Goal: Book appointment/travel/reservation

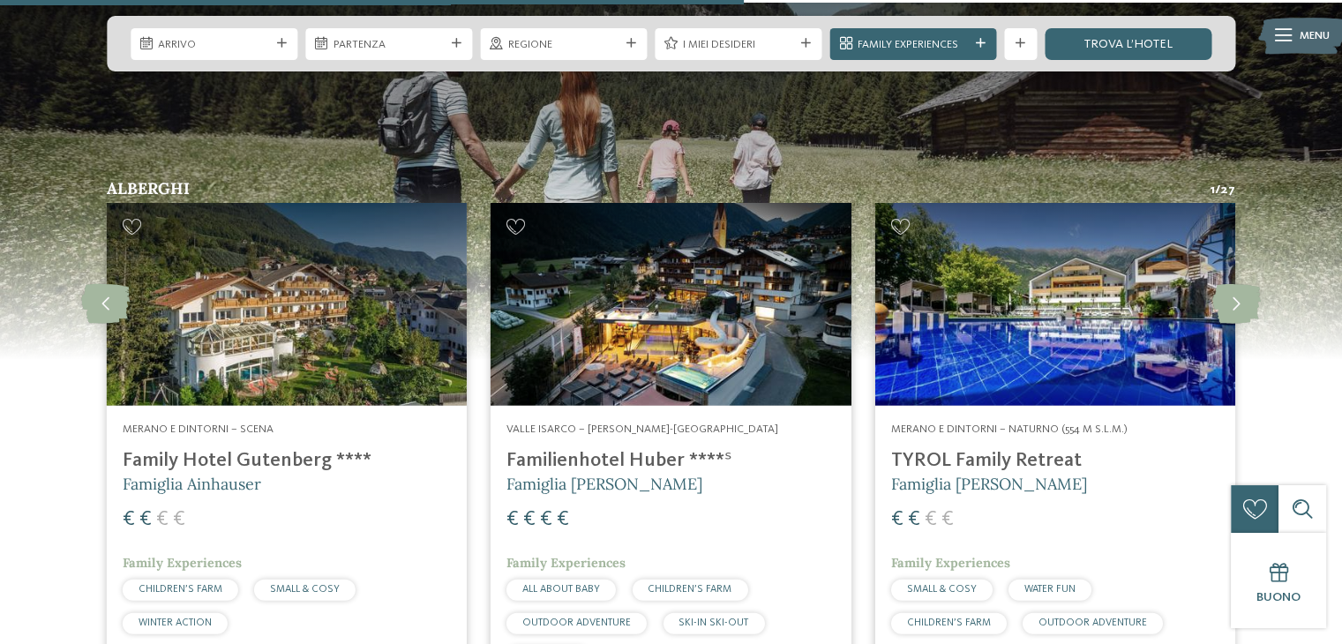
scroll to position [4021, 0]
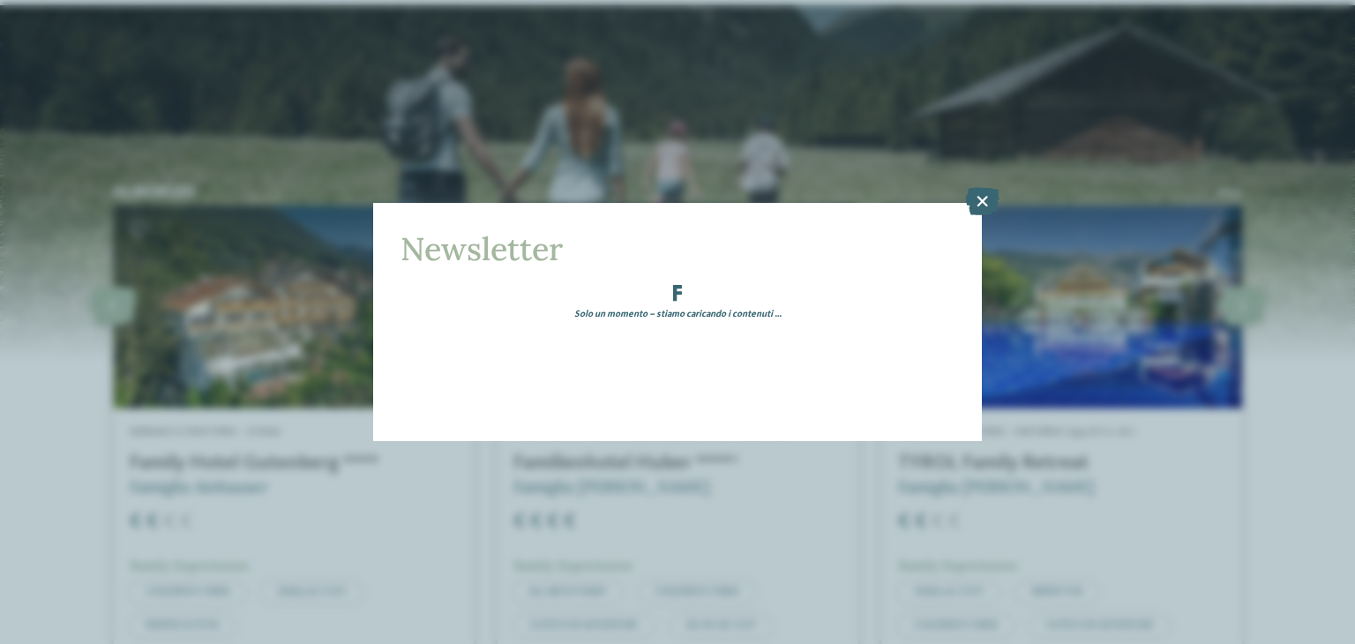
drag, startPoint x: 1350, startPoint y: 361, endPoint x: 1095, endPoint y: 350, distance: 255.2
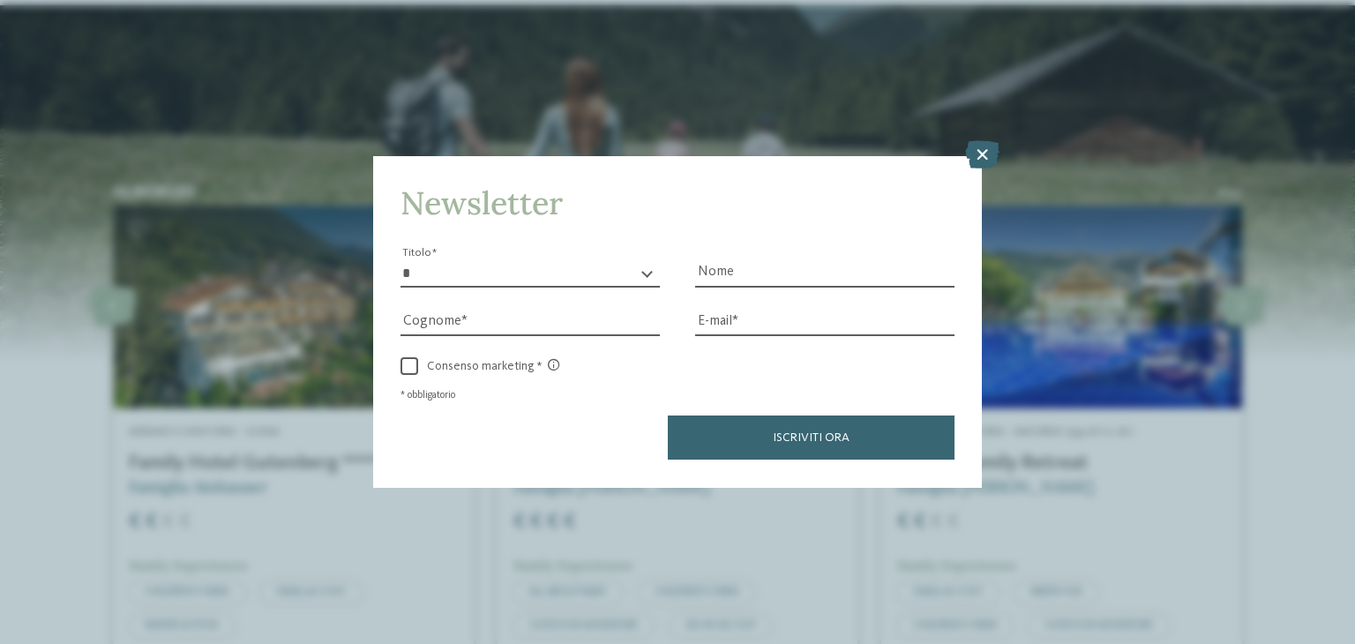
click at [987, 202] on div "Newsletter * ****** ******* ******** ****** Titolo Nome Cognome Fax" at bounding box center [677, 322] width 1355 height 644
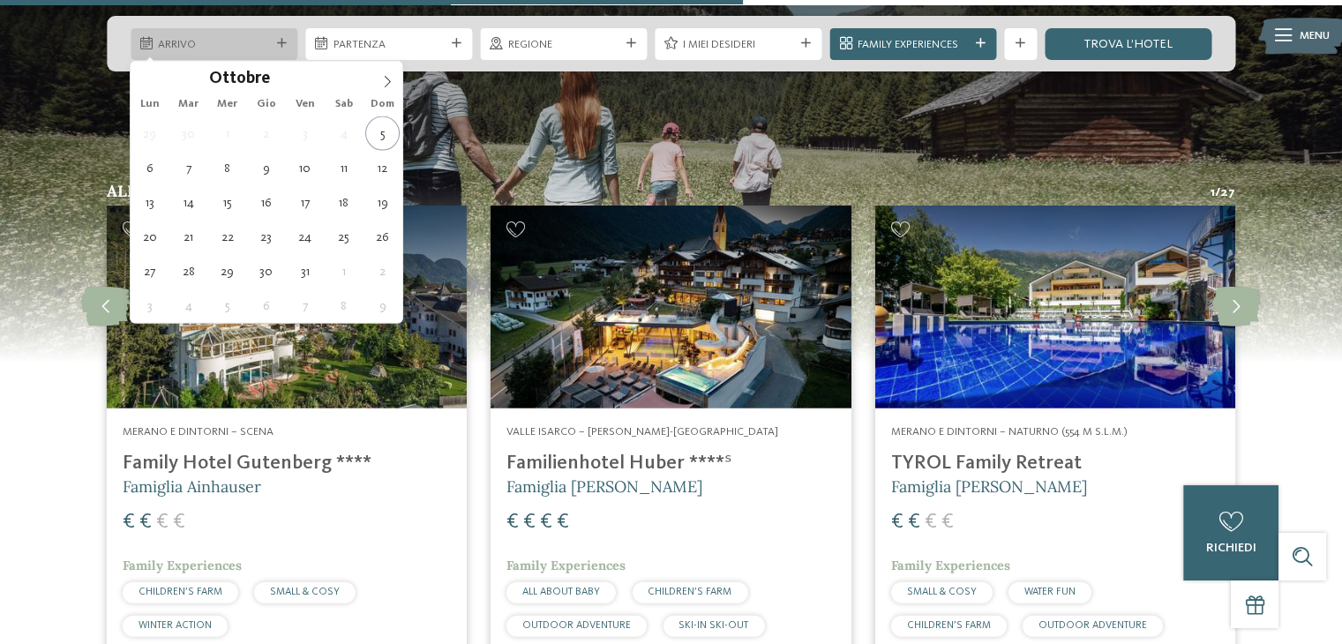
click at [178, 37] on span "Arrivo" at bounding box center [213, 45] width 111 height 16
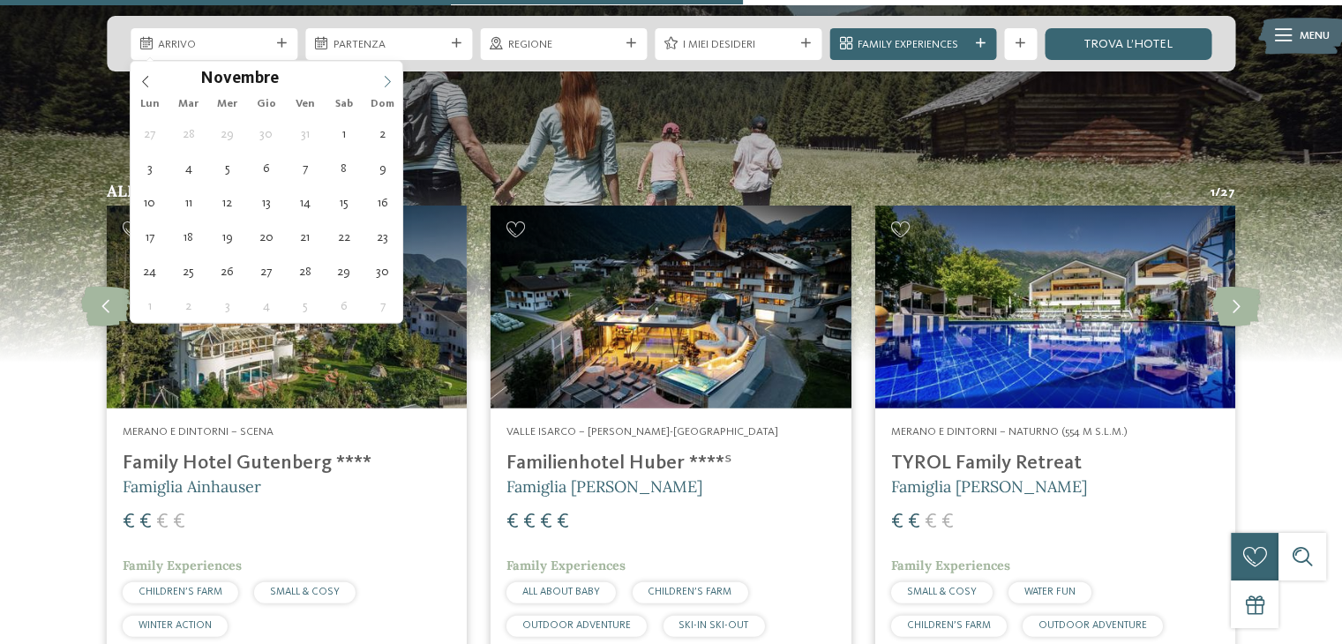
click at [387, 79] on icon at bounding box center [387, 82] width 12 height 12
type input "****"
click at [387, 79] on icon at bounding box center [387, 82] width 12 height 12
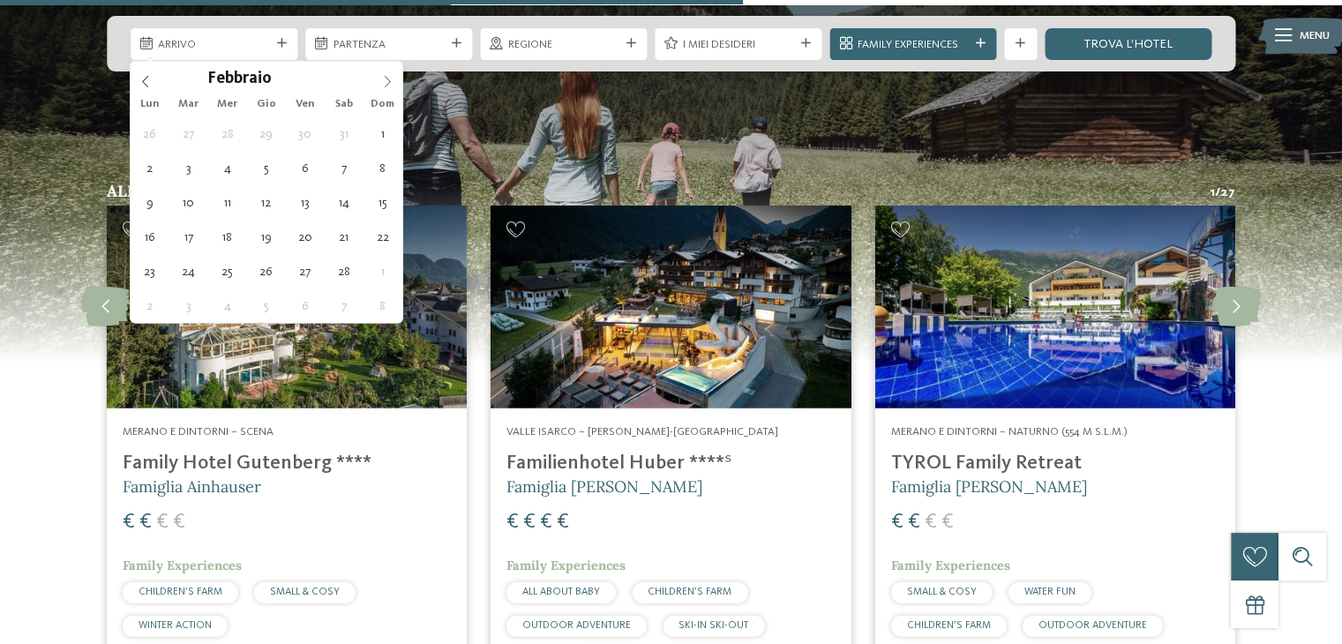
click at [387, 79] on icon at bounding box center [387, 82] width 12 height 12
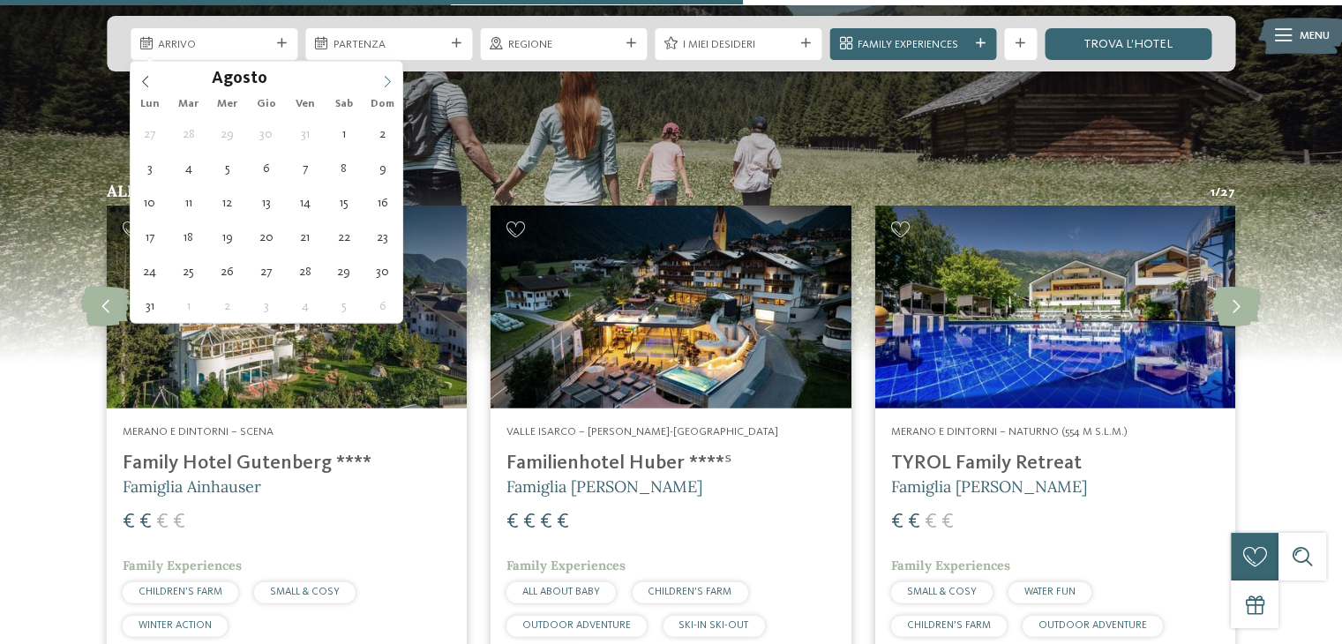
click at [387, 79] on icon at bounding box center [387, 82] width 12 height 12
type div "09.08.2026"
type input "****"
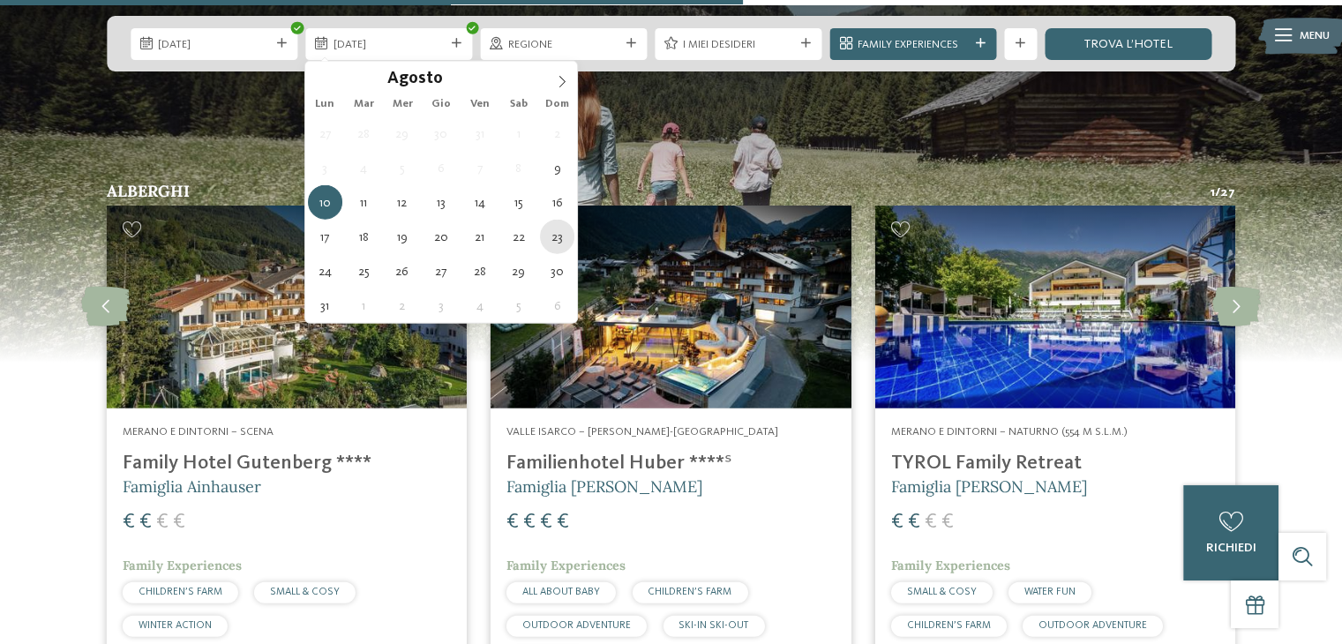
type div "23.08.2026"
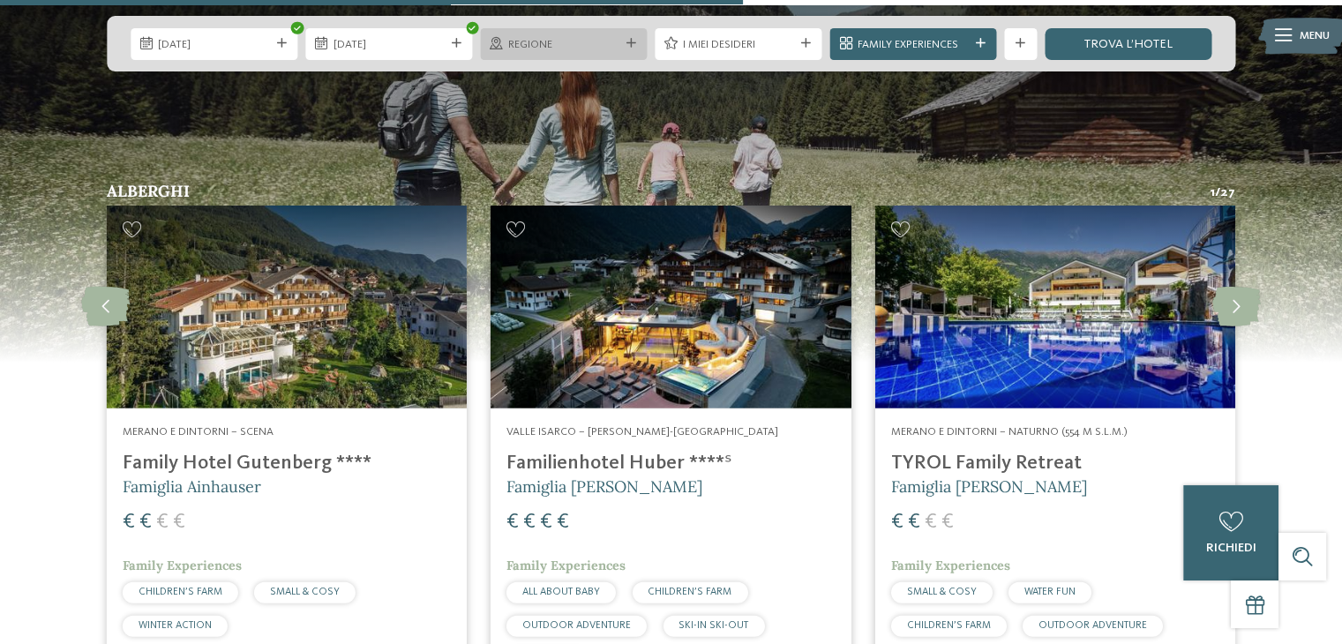
click at [611, 35] on div "Regione" at bounding box center [563, 43] width 119 height 17
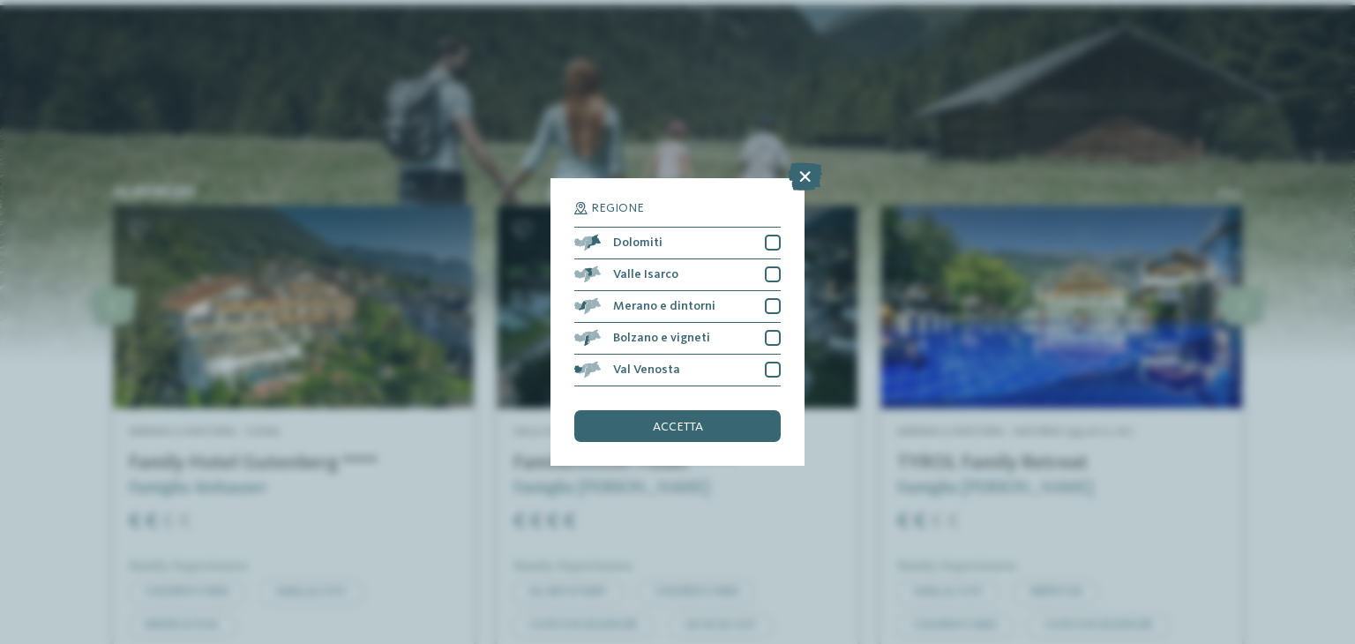
drag, startPoint x: 787, startPoint y: 237, endPoint x: 764, endPoint y: 244, distance: 23.8
click at [764, 244] on div "Regione Dolomiti Valle Isarco" at bounding box center [678, 322] width 254 height 288
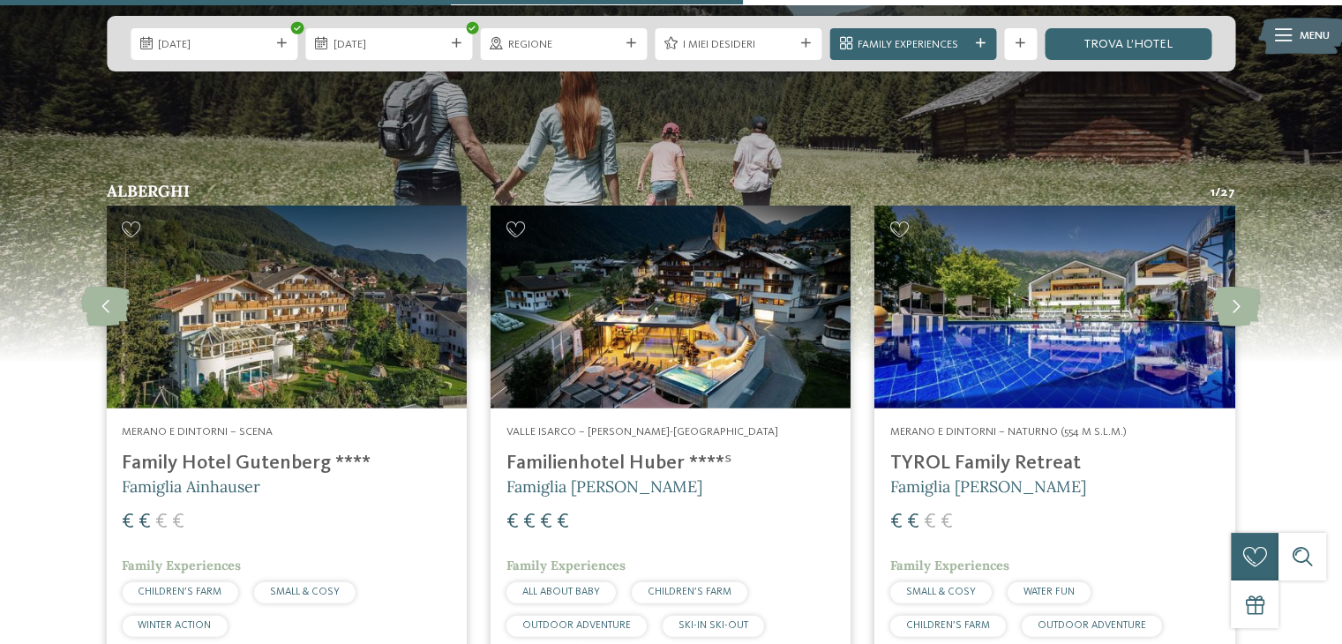
click at [764, 244] on img at bounding box center [671, 307] width 360 height 203
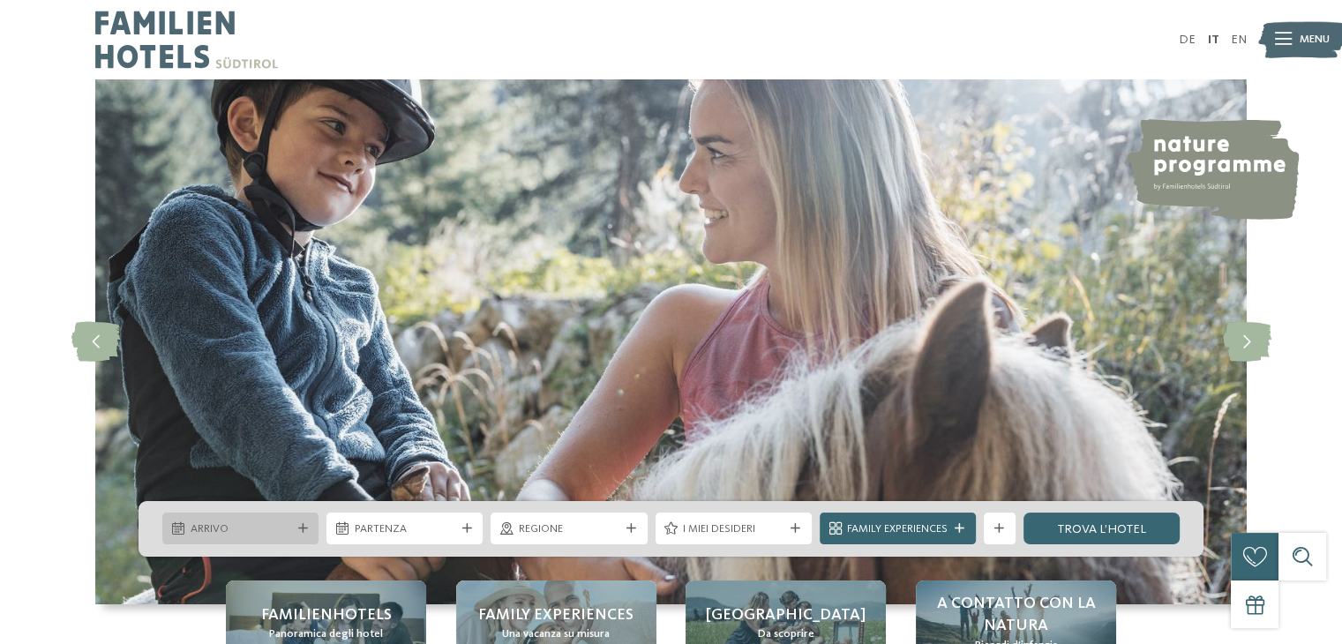
click at [240, 525] on span "Arrivo" at bounding box center [241, 530] width 101 height 16
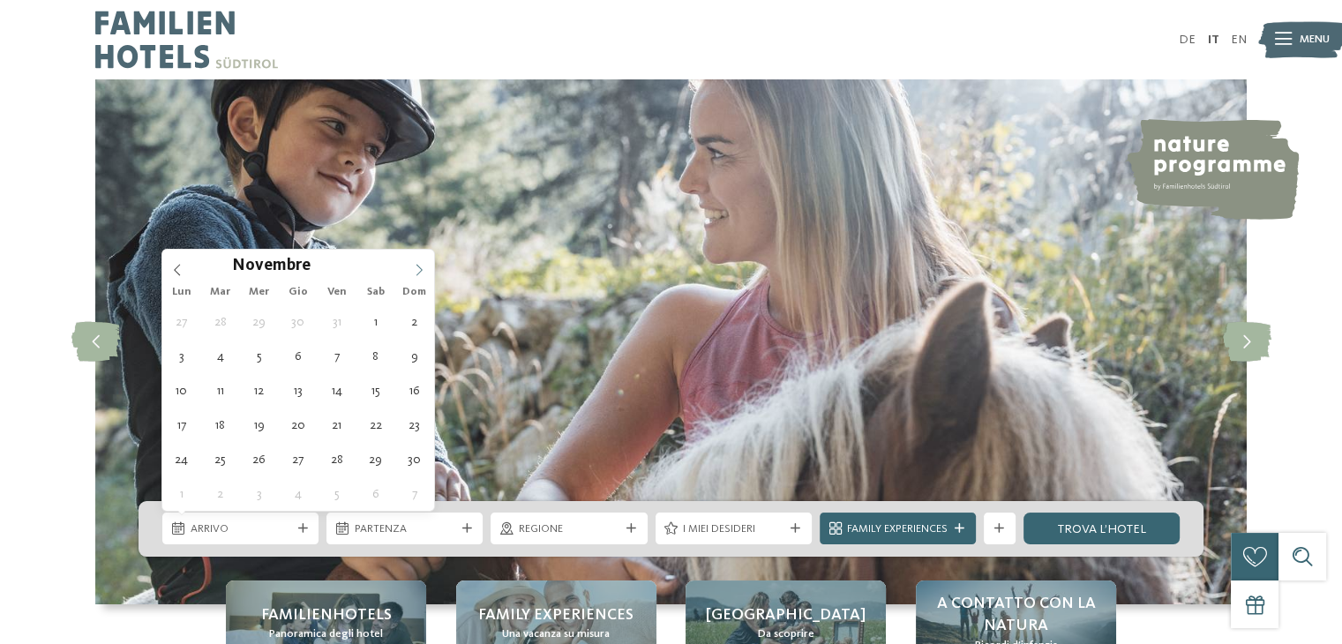
click at [417, 269] on icon at bounding box center [419, 270] width 12 height 12
type input "****"
click at [417, 269] on icon at bounding box center [419, 270] width 12 height 12
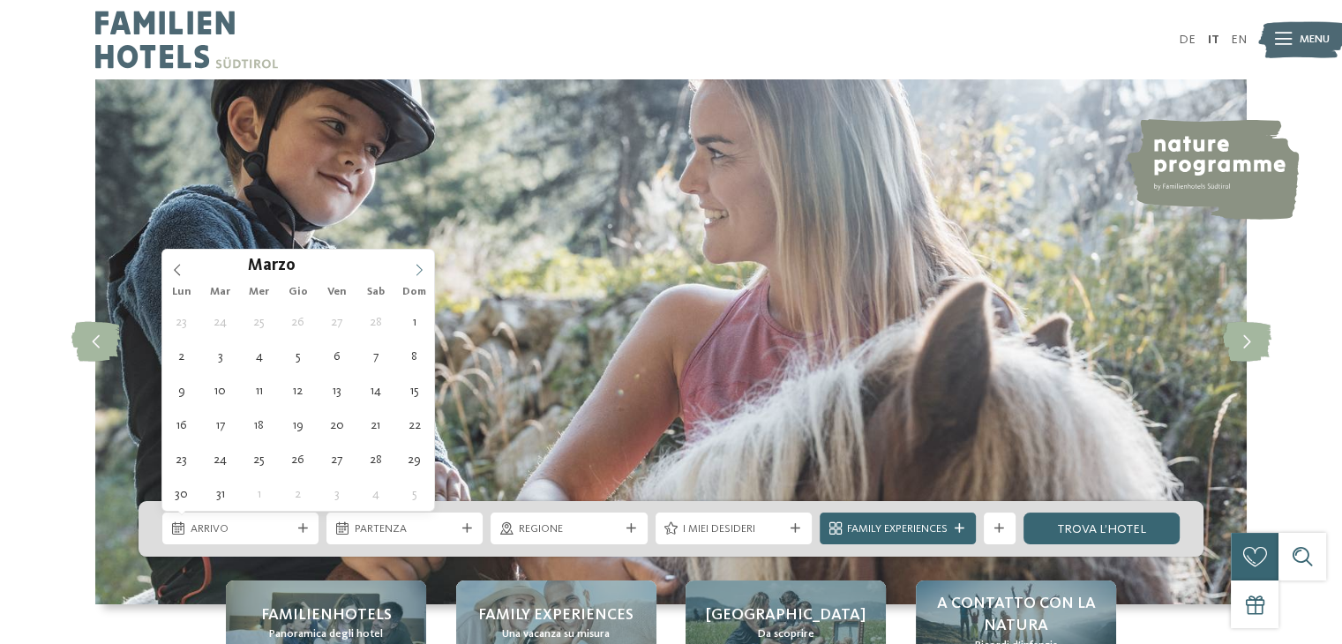
click at [417, 269] on icon at bounding box center [419, 270] width 12 height 12
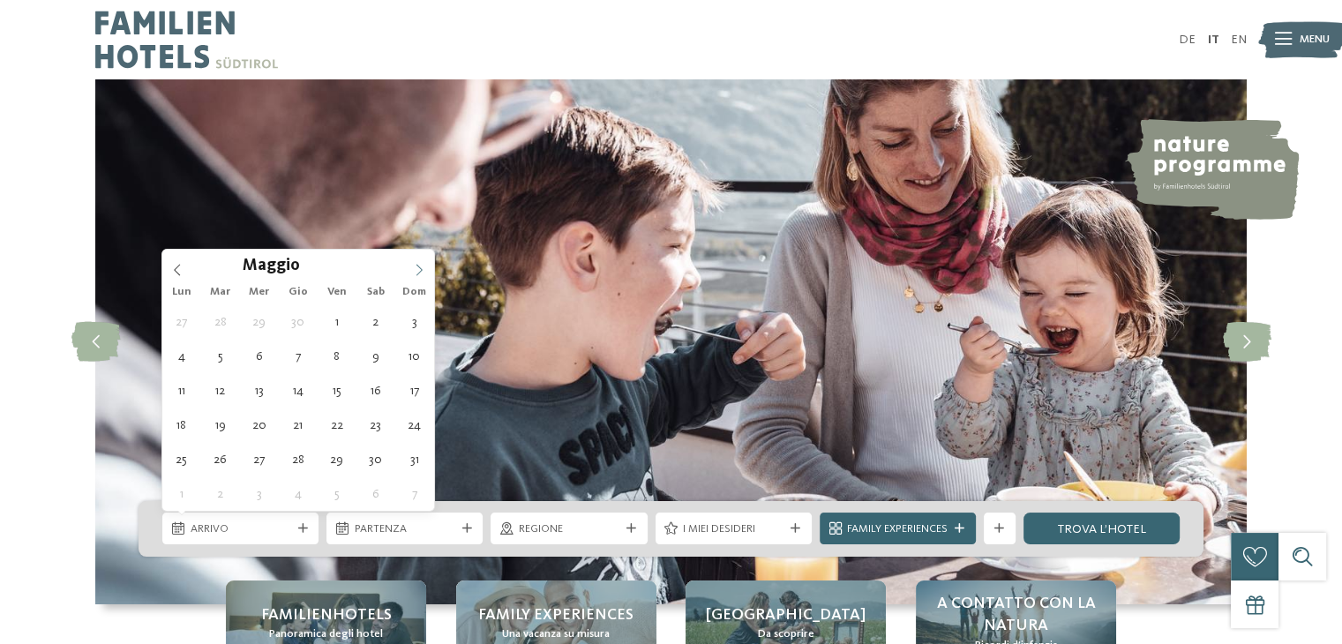
click at [417, 269] on icon at bounding box center [419, 270] width 12 height 12
type div "09.08.2026"
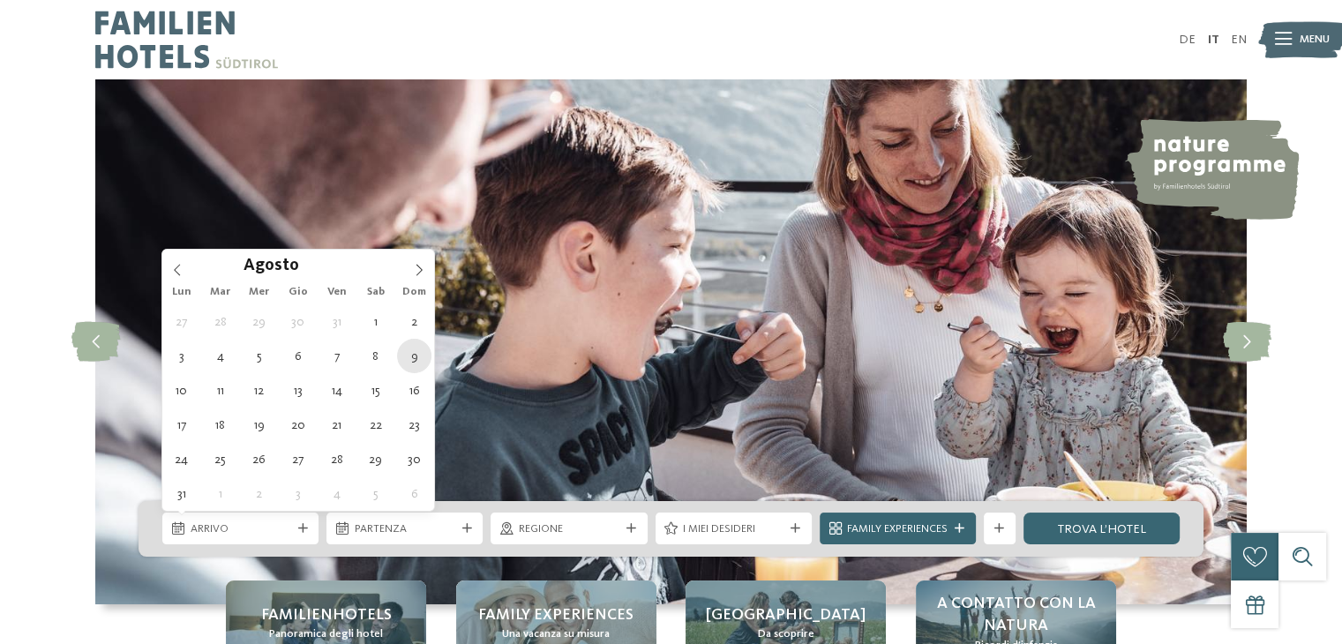
type input "****"
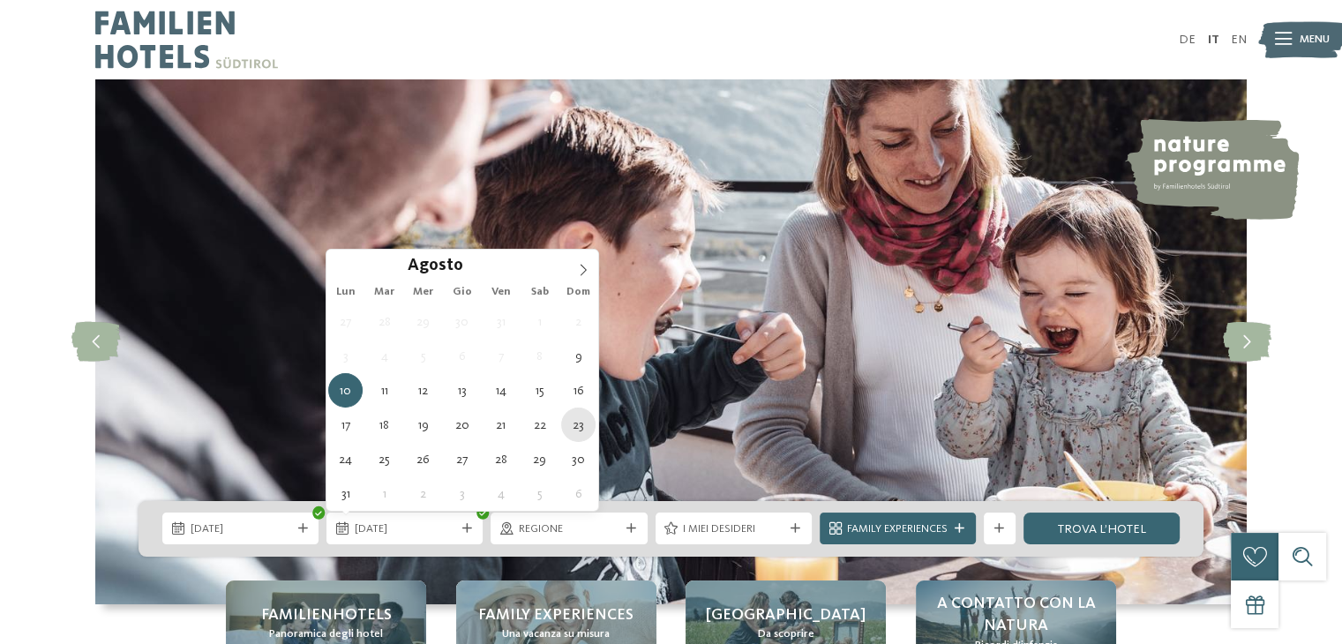
type div "23.08.2026"
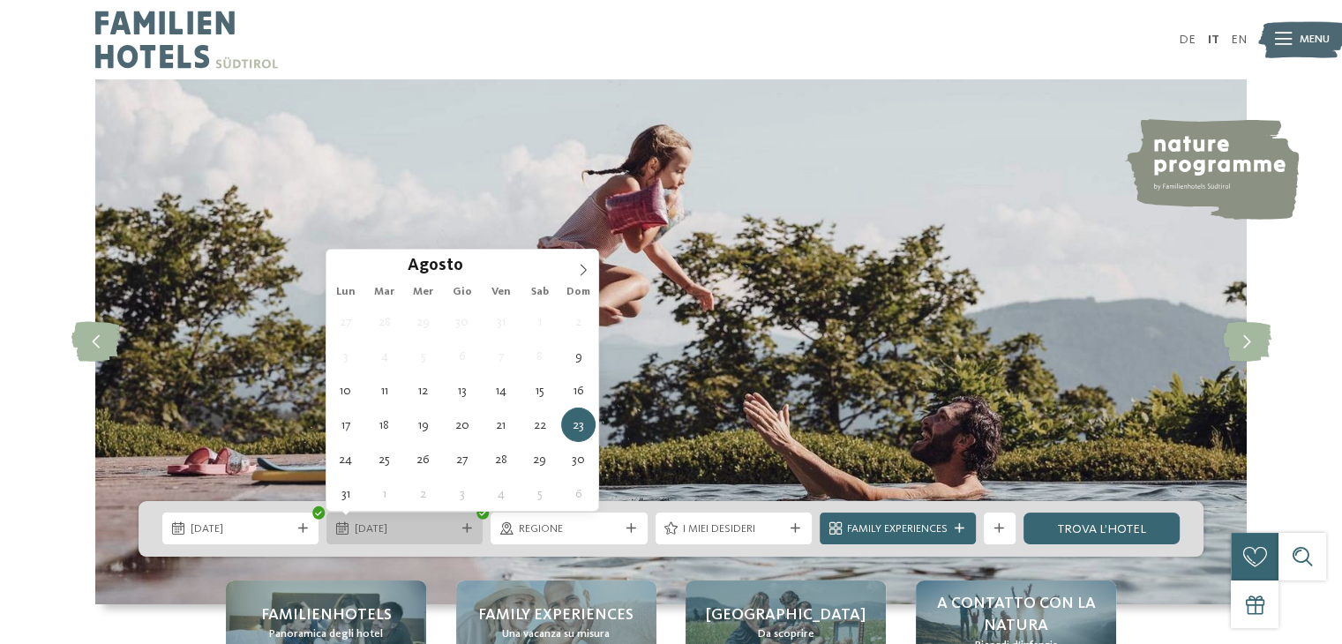
click at [428, 530] on span "23.08.2026" at bounding box center [405, 530] width 101 height 16
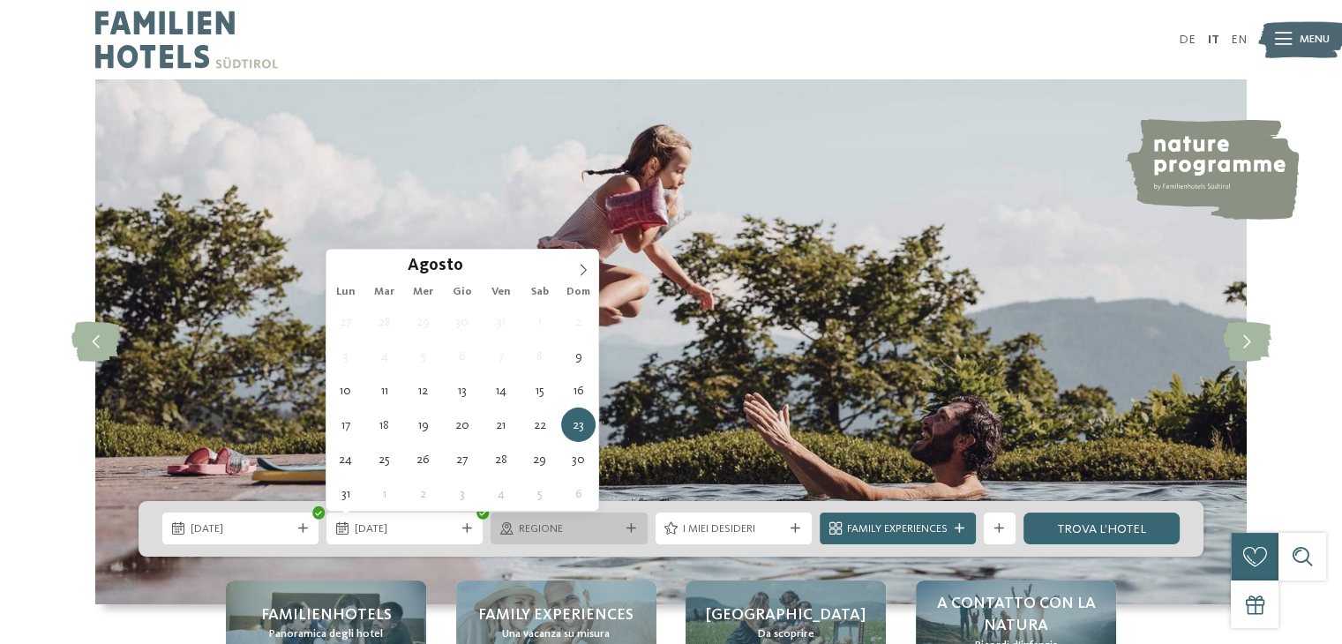
click at [537, 527] on span "Regione" at bounding box center [569, 530] width 101 height 16
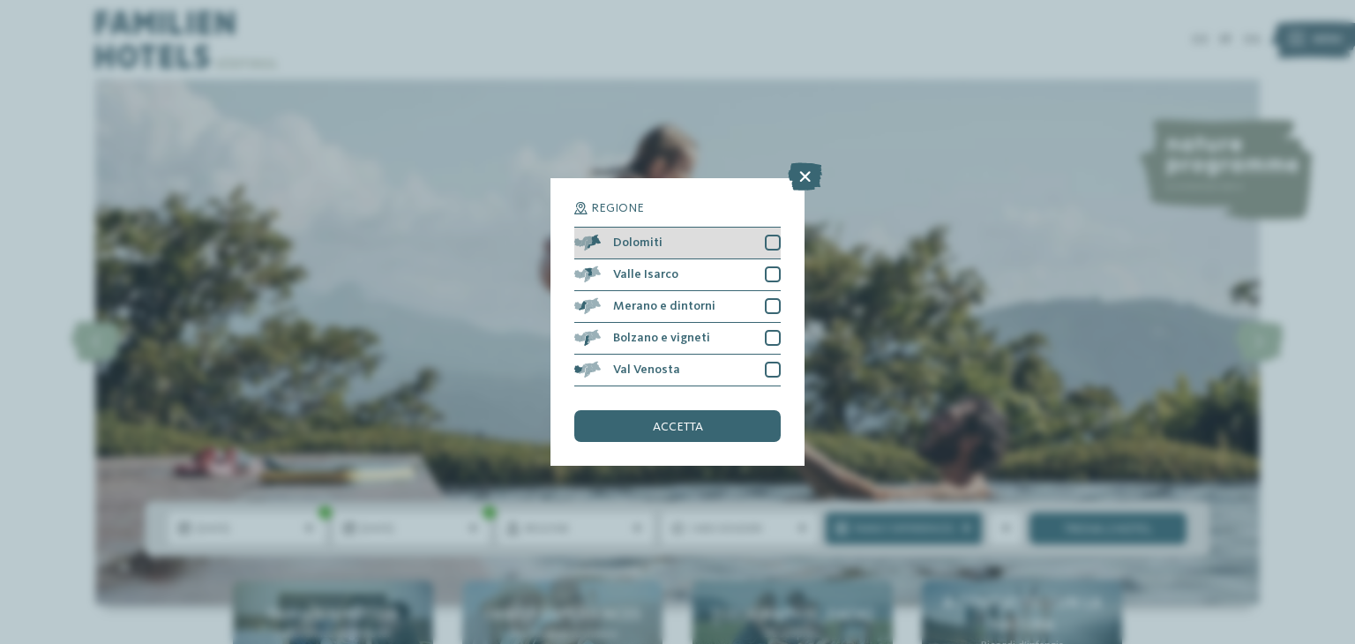
click at [769, 244] on div at bounding box center [773, 243] width 16 height 16
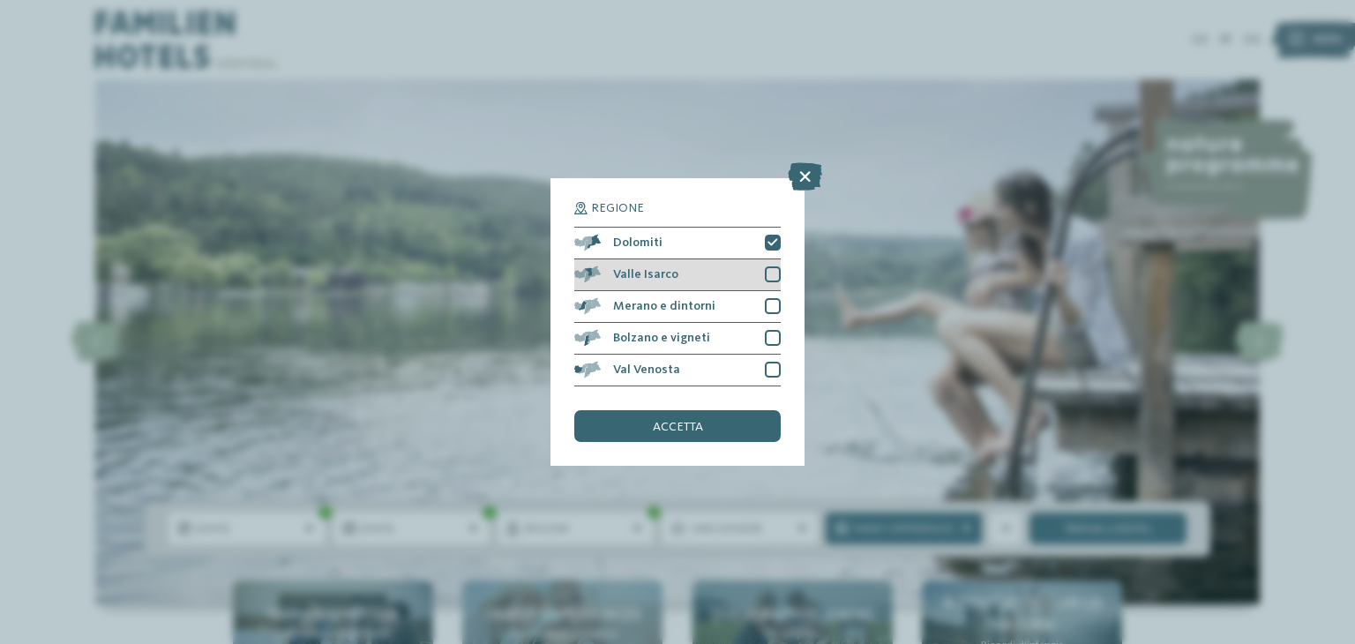
click at [772, 271] on div at bounding box center [773, 274] width 16 height 16
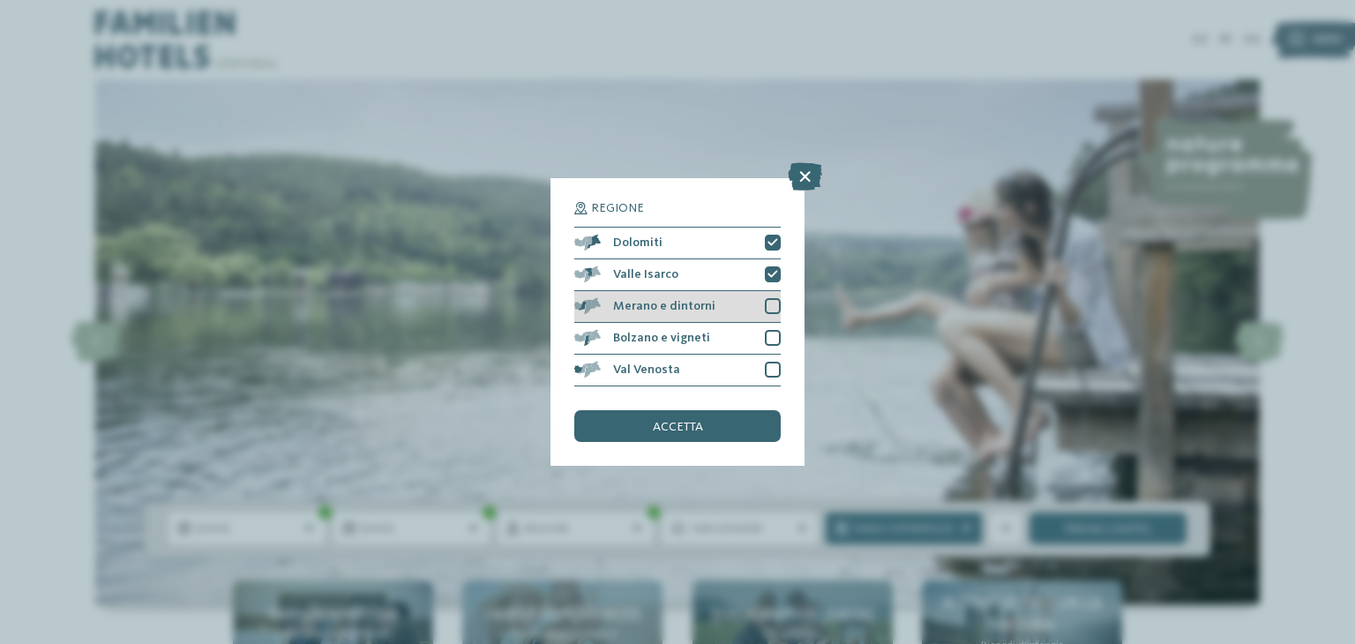
click at [776, 303] on div at bounding box center [773, 306] width 16 height 16
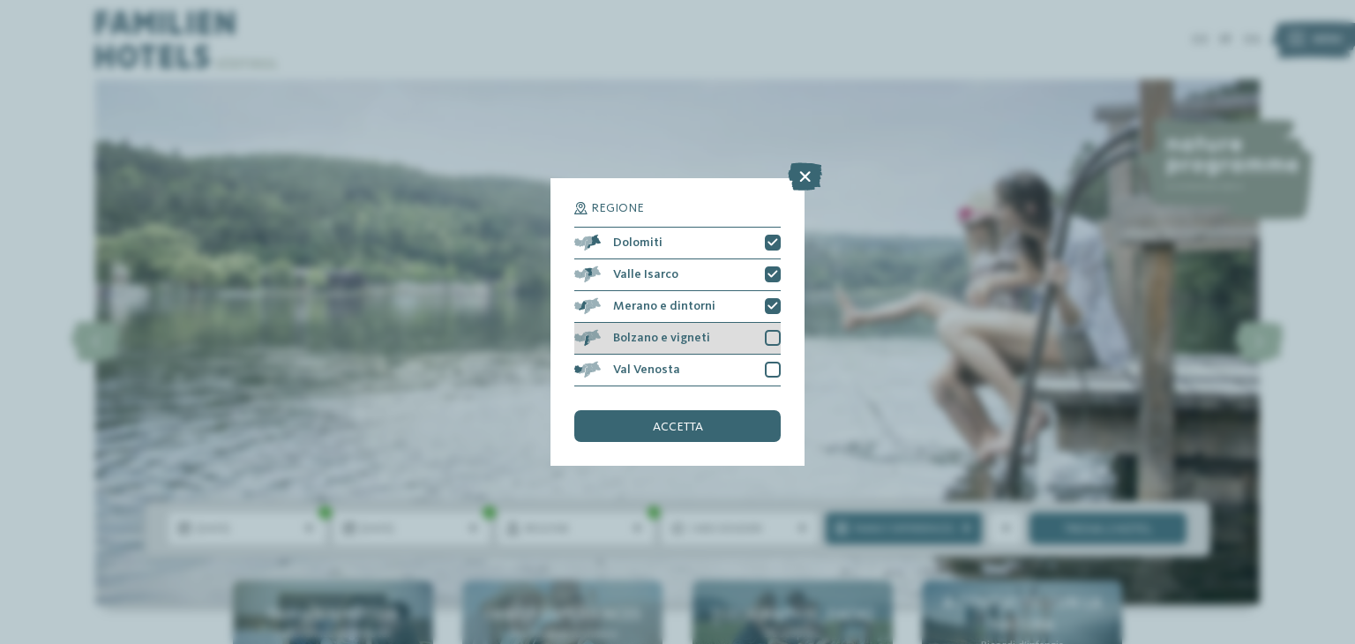
click at [769, 336] on div at bounding box center [773, 338] width 16 height 16
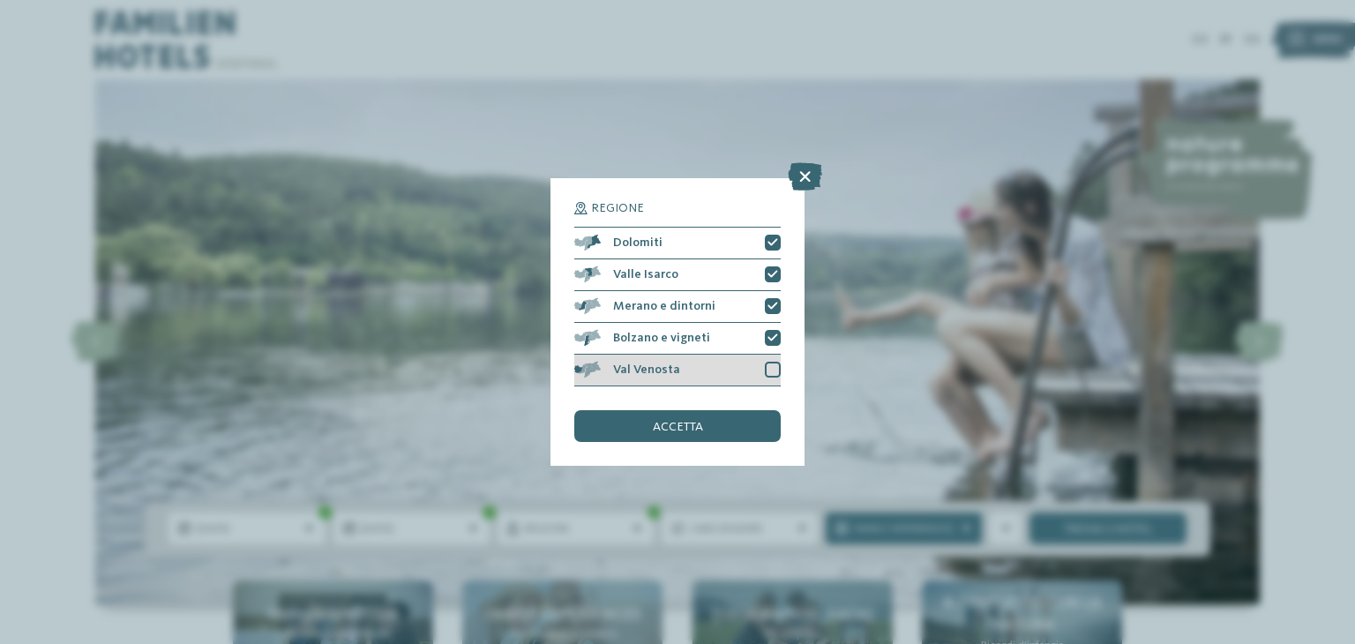
click at [777, 372] on div at bounding box center [773, 370] width 16 height 16
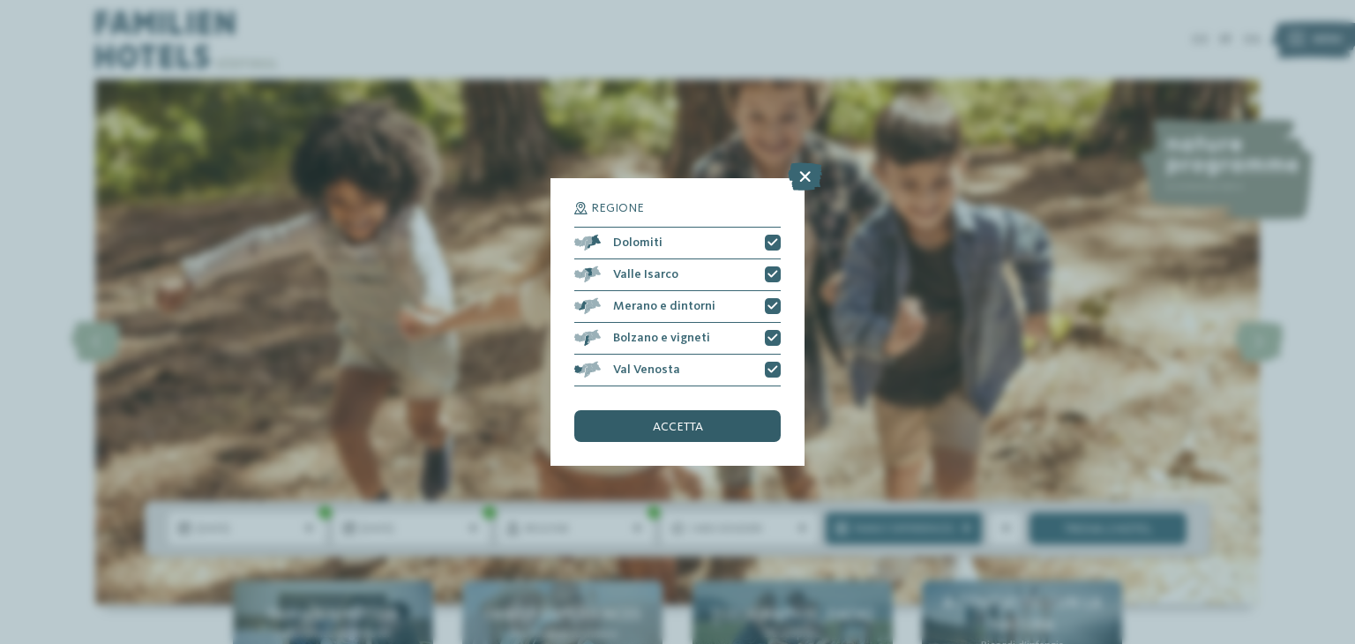
click at [683, 429] on span "accetta" at bounding box center [678, 427] width 50 height 12
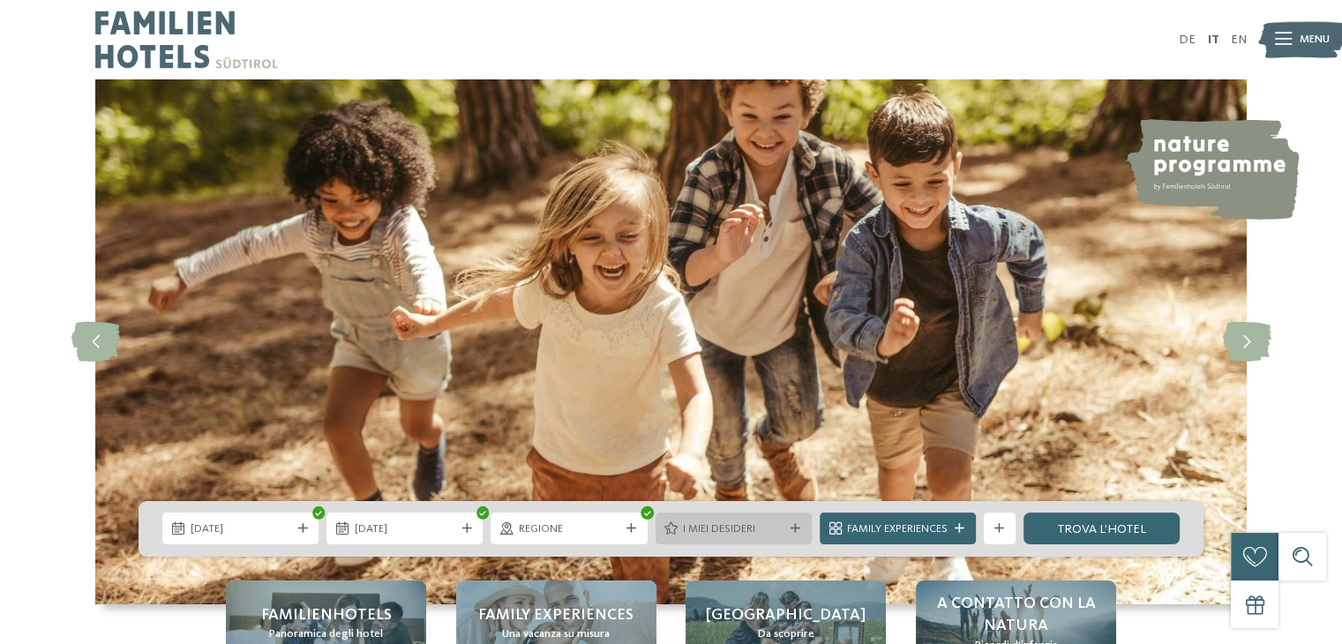
click at [763, 540] on div "I miei desideri" at bounding box center [734, 529] width 156 height 32
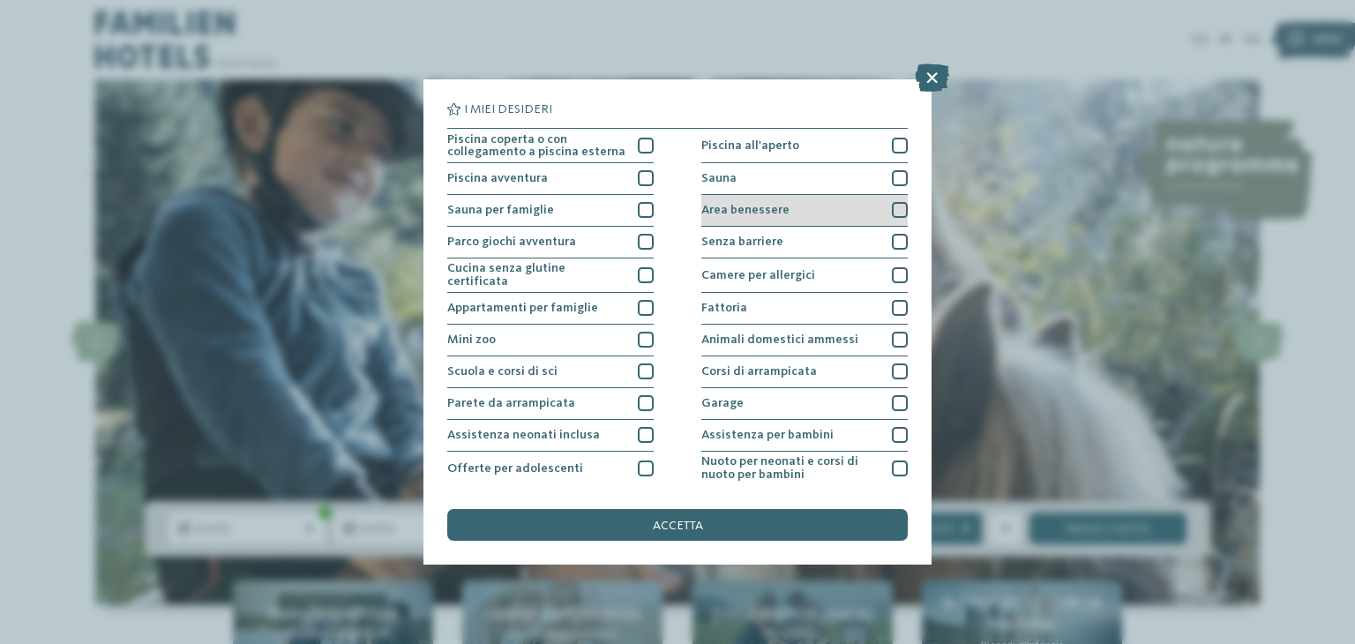
click at [892, 216] on div at bounding box center [900, 210] width 16 height 16
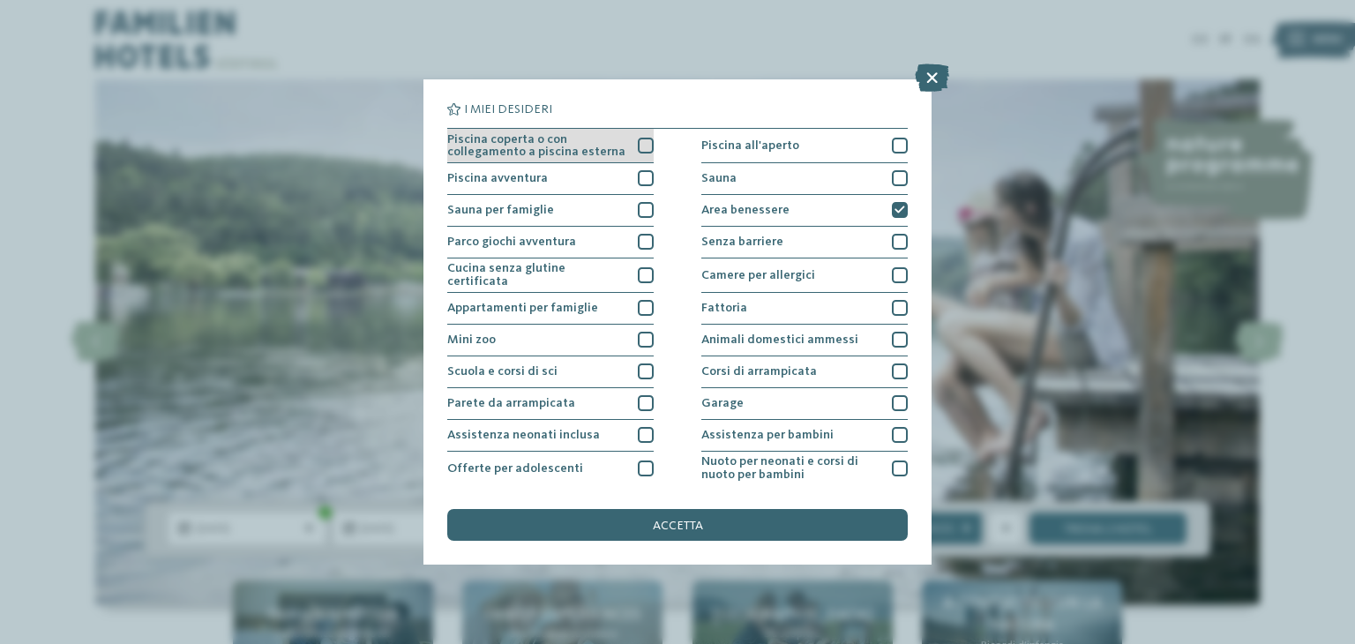
click at [642, 142] on div at bounding box center [646, 146] width 16 height 16
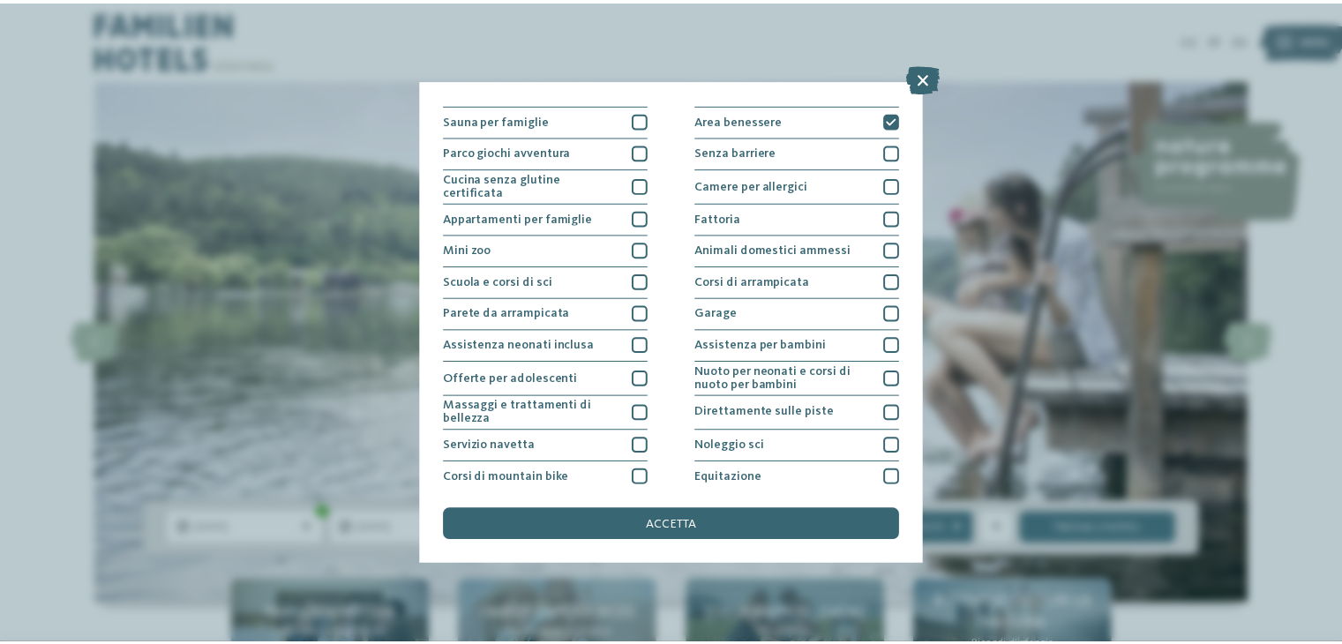
scroll to position [191, 0]
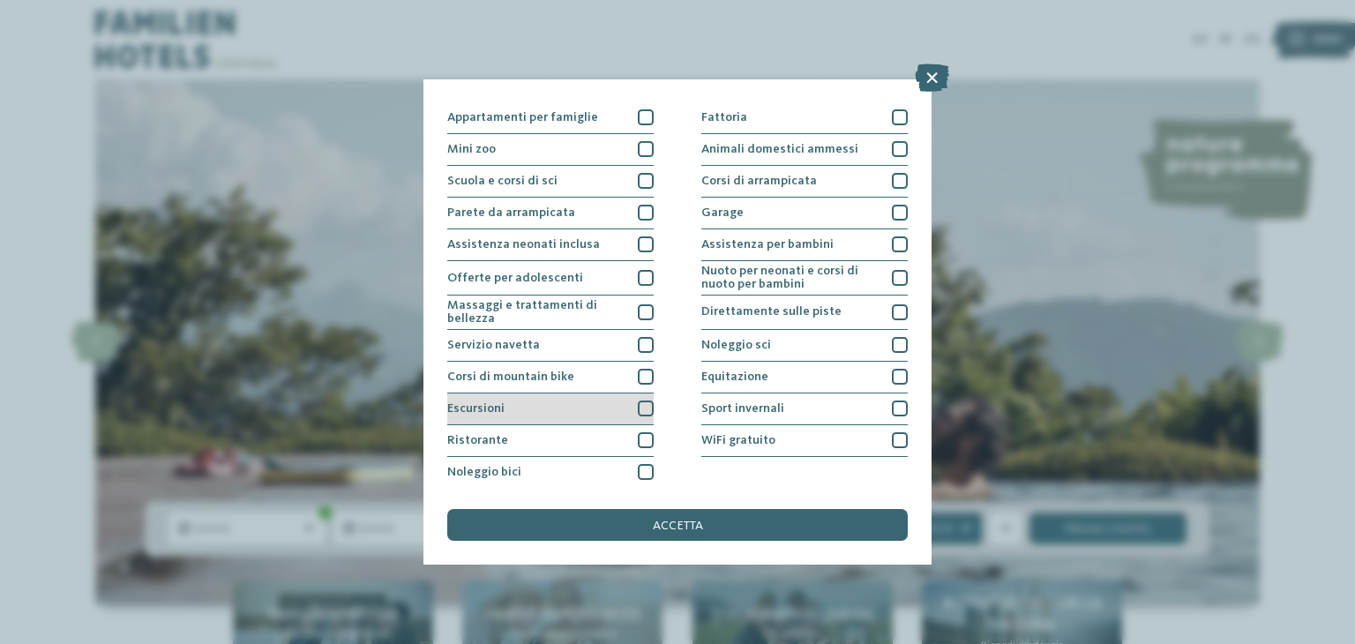
click at [639, 408] on div at bounding box center [646, 409] width 16 height 16
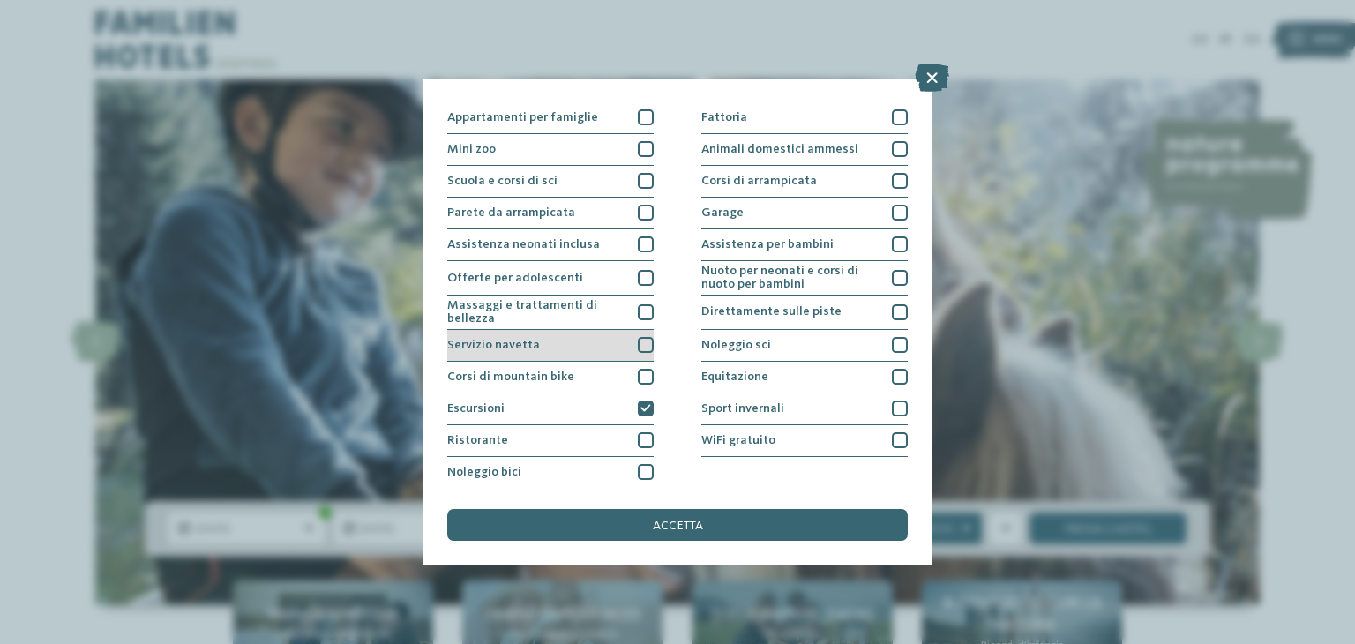
click at [640, 343] on div at bounding box center [646, 345] width 16 height 16
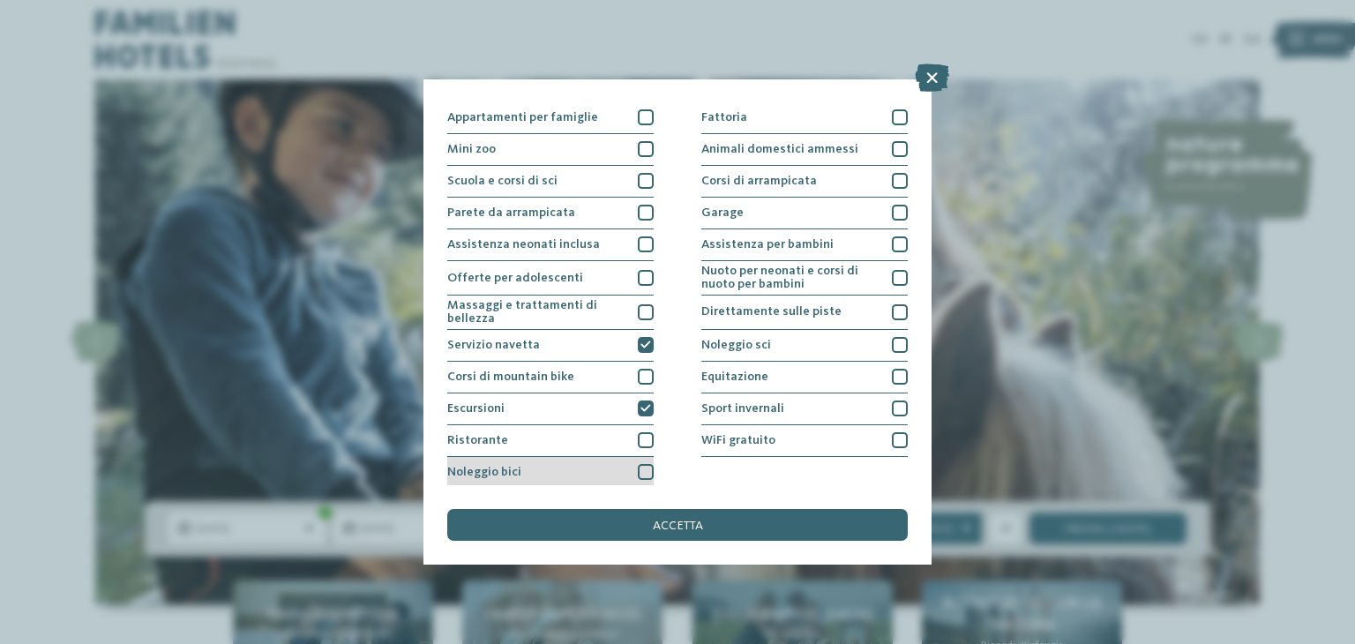
click at [641, 466] on div at bounding box center [646, 472] width 16 height 16
click at [638, 439] on div at bounding box center [646, 440] width 16 height 16
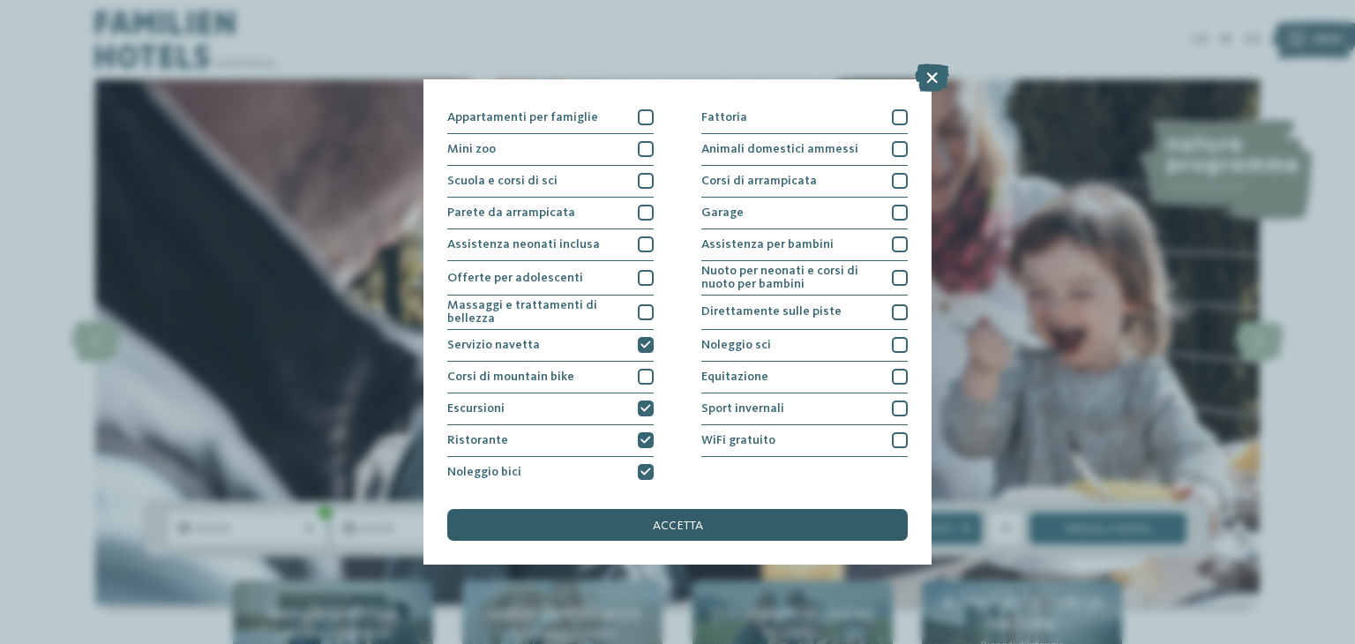
click at [727, 525] on div "accetta" at bounding box center [677, 525] width 461 height 32
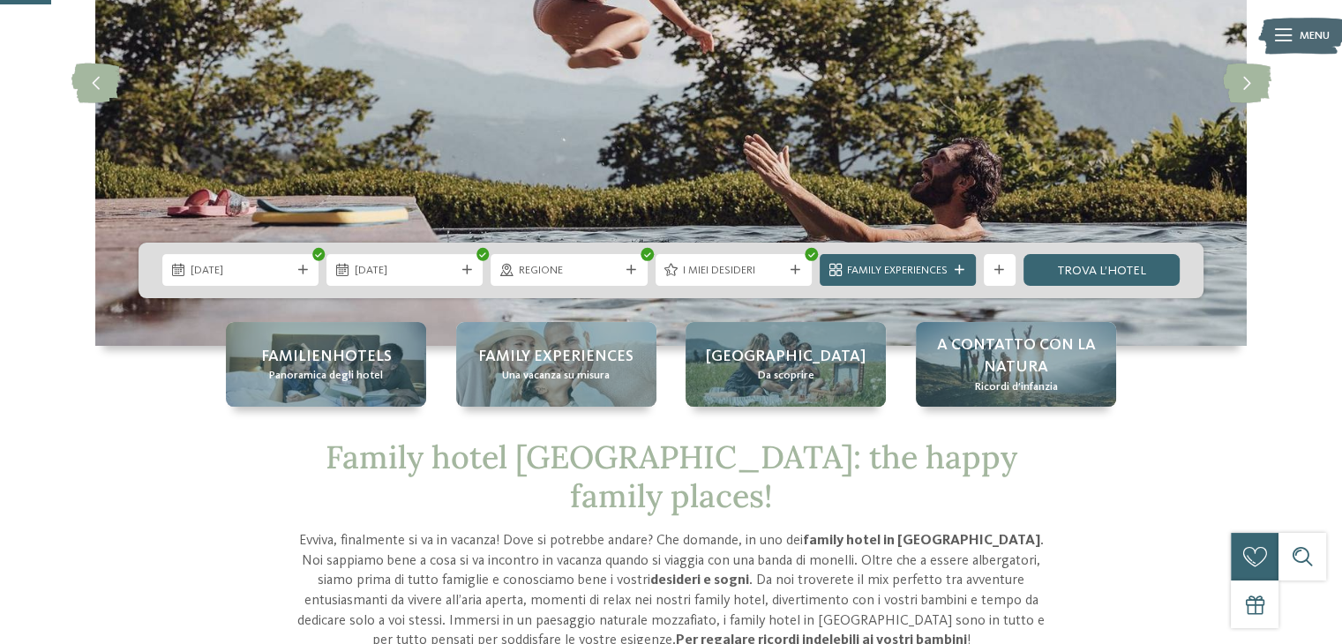
scroll to position [277, 0]
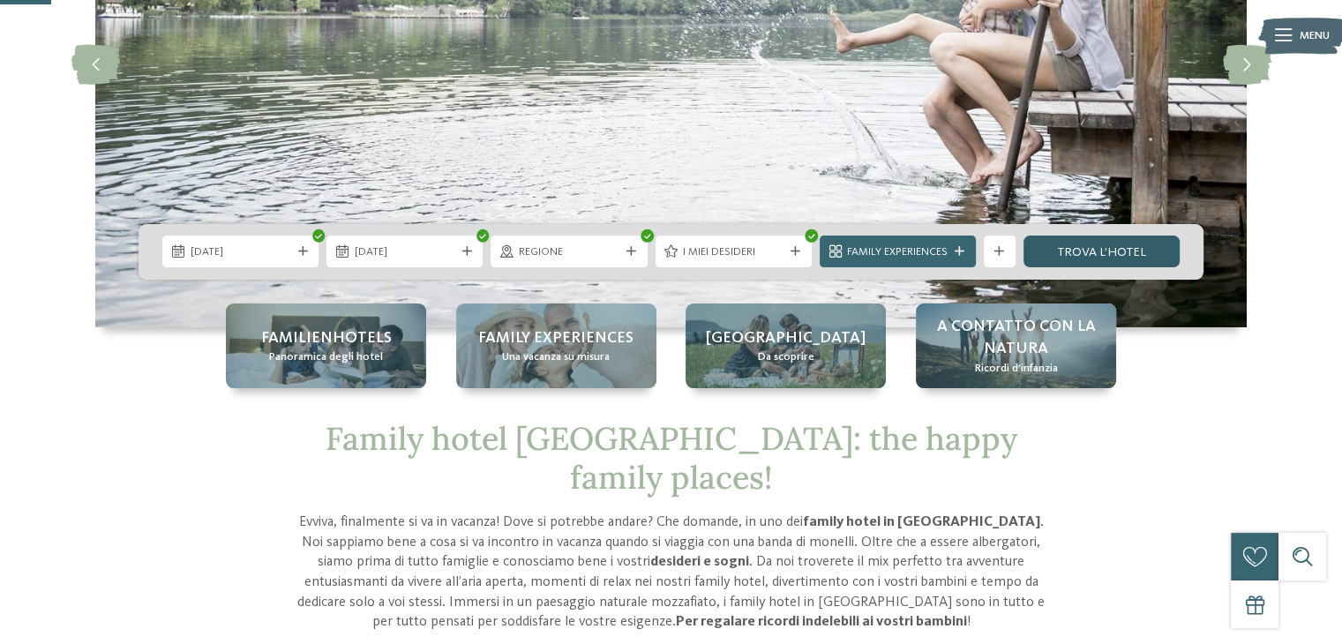
click at [1103, 256] on link "trova l’hotel" at bounding box center [1102, 252] width 156 height 32
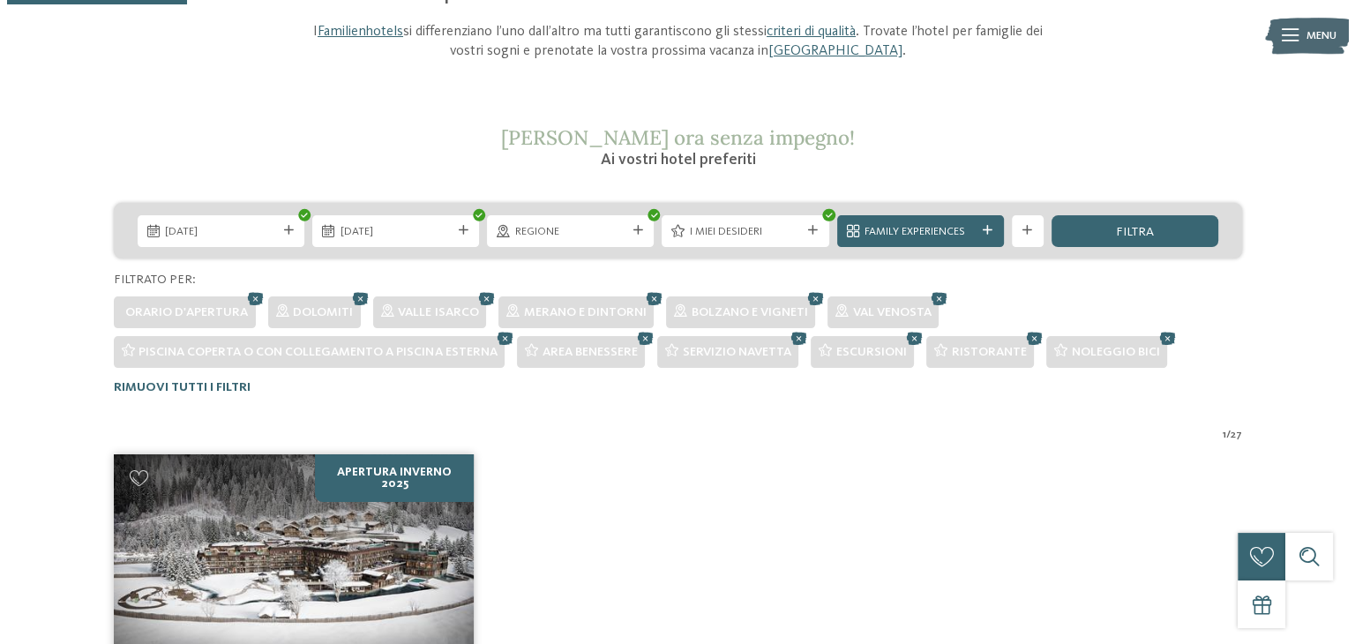
scroll to position [199, 0]
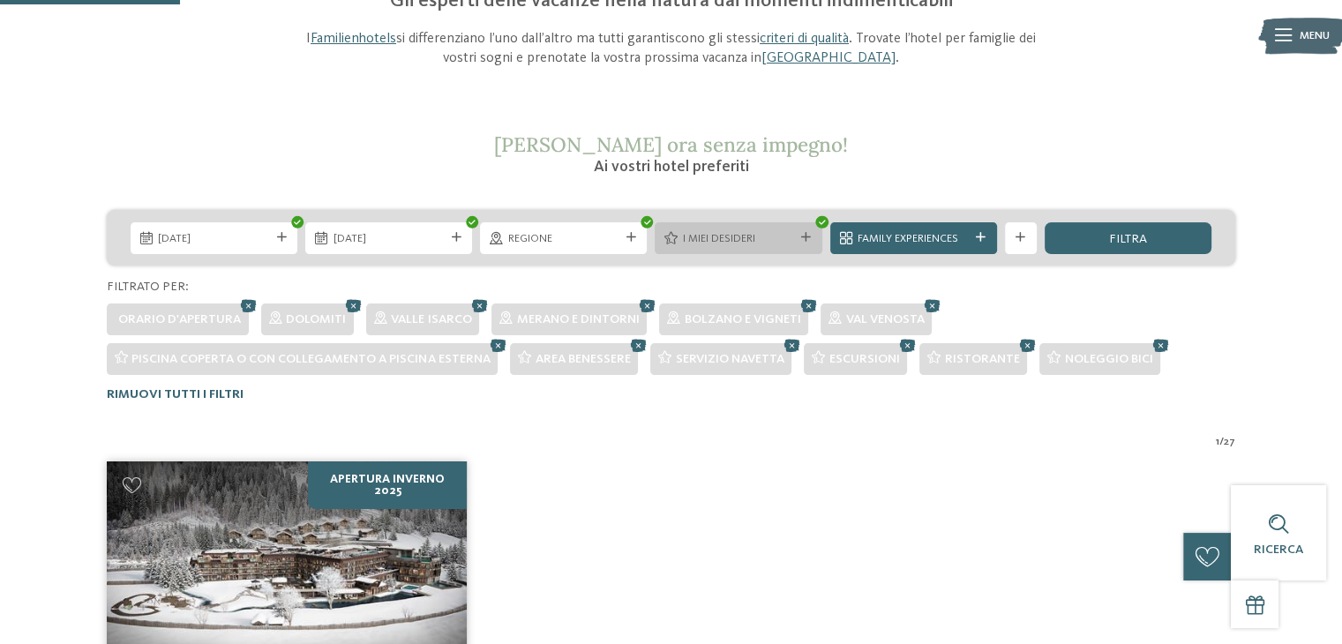
click at [740, 238] on span "I miei desideri" at bounding box center [738, 239] width 111 height 16
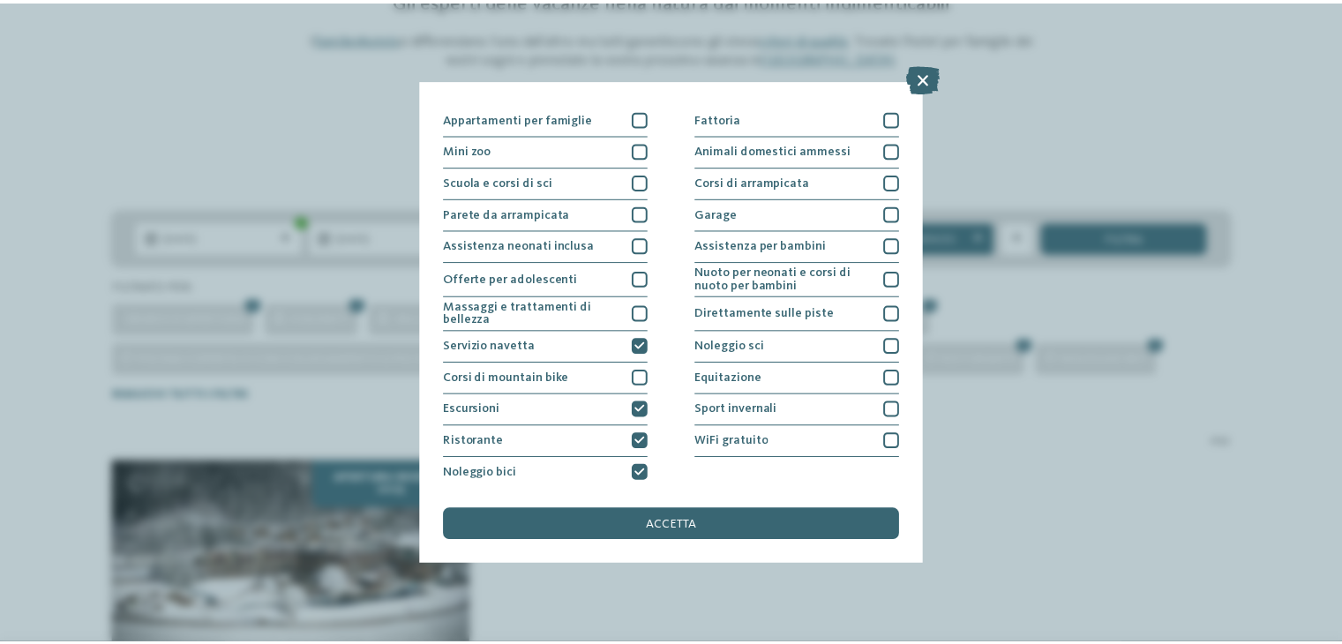
scroll to position [191, 0]
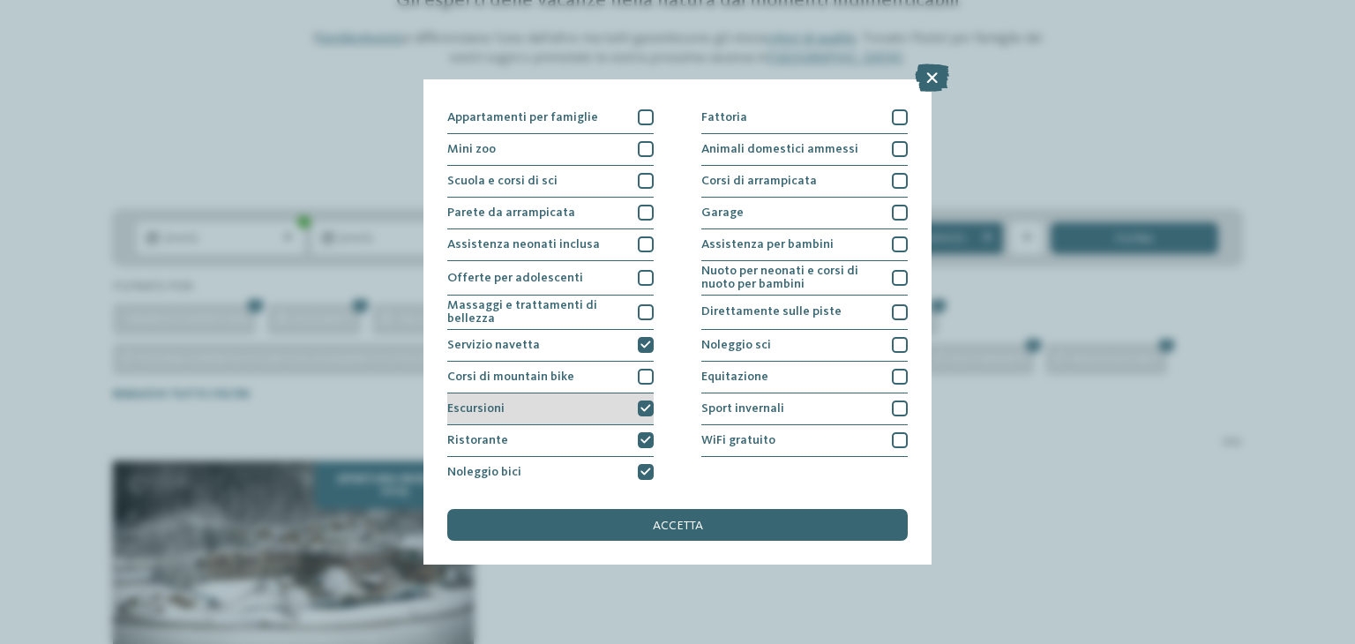
click at [641, 406] on icon at bounding box center [646, 409] width 11 height 10
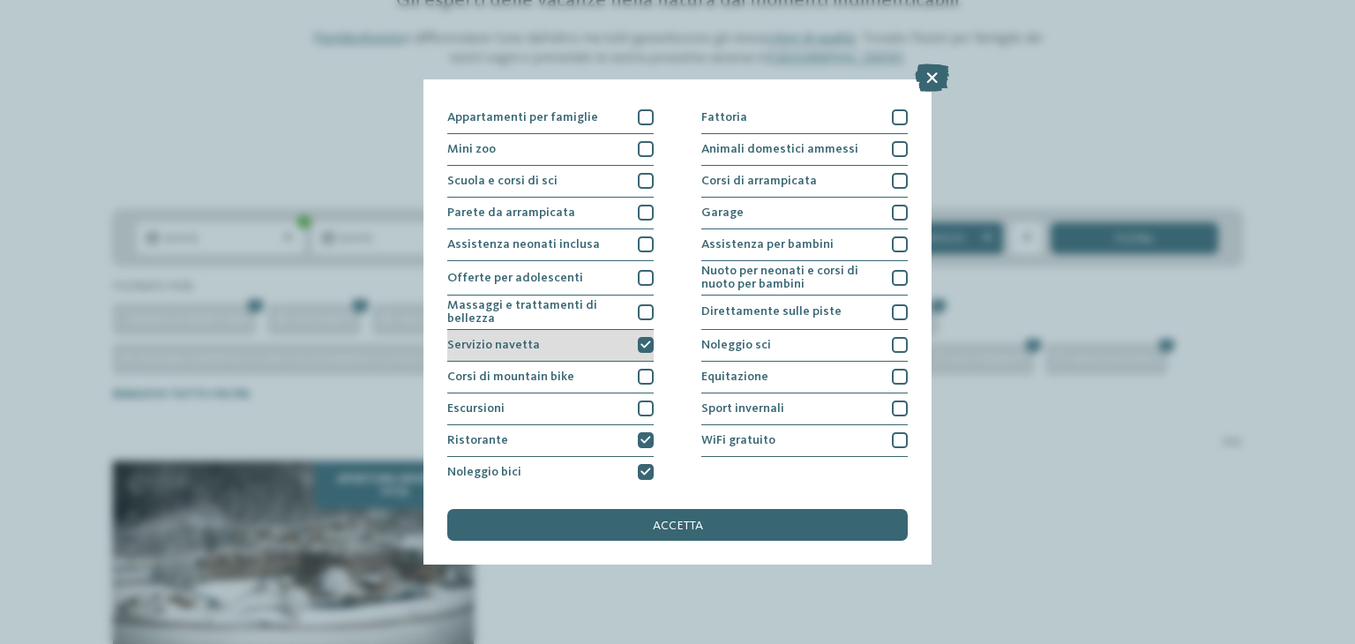
click at [643, 343] on icon at bounding box center [646, 346] width 11 height 10
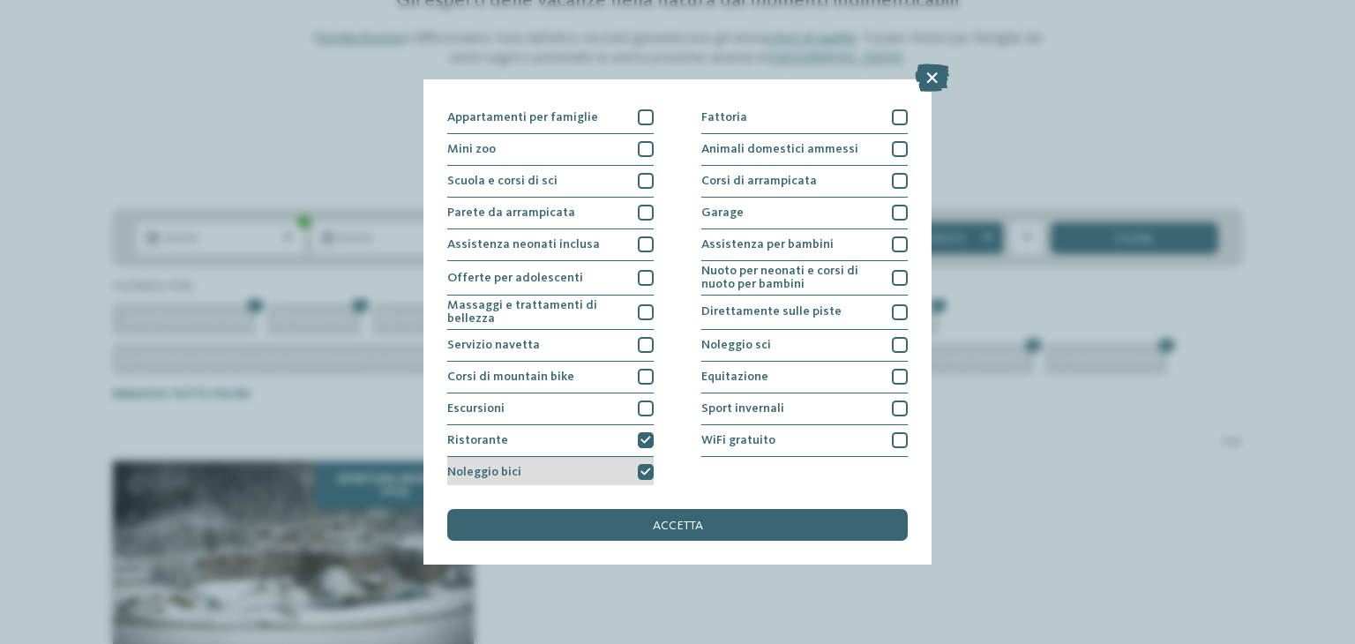
click at [642, 470] on icon at bounding box center [646, 473] width 11 height 10
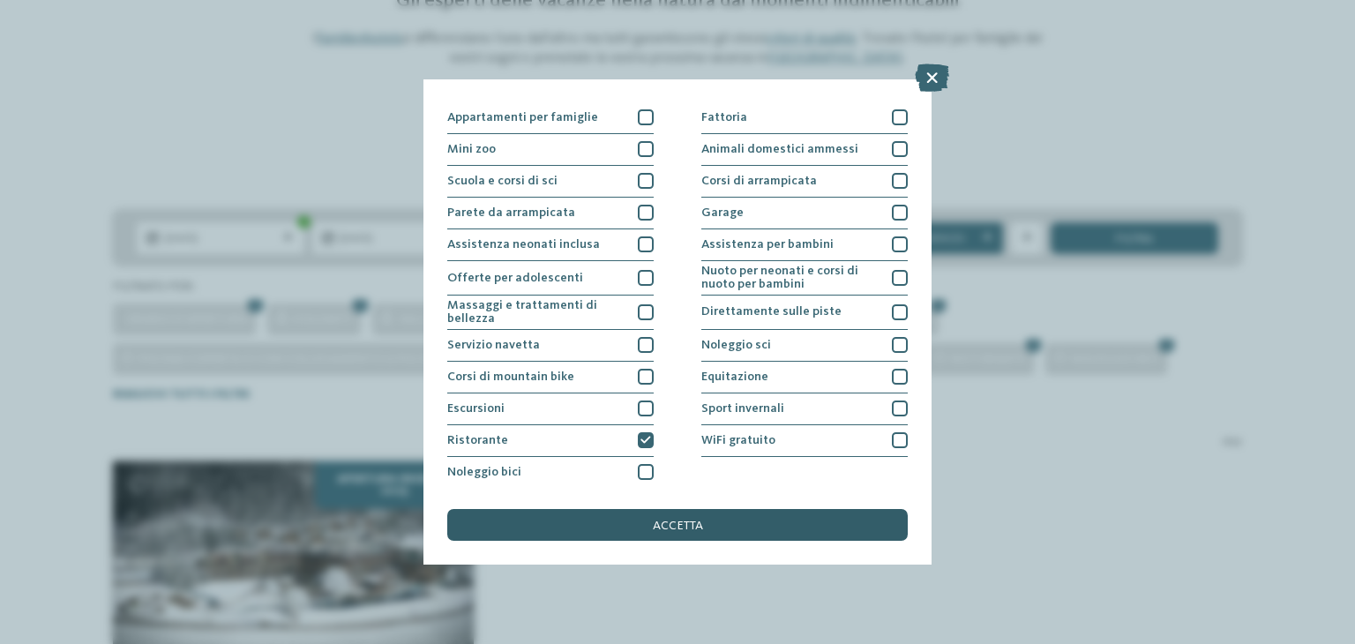
click at [660, 520] on span "accetta" at bounding box center [678, 526] width 50 height 12
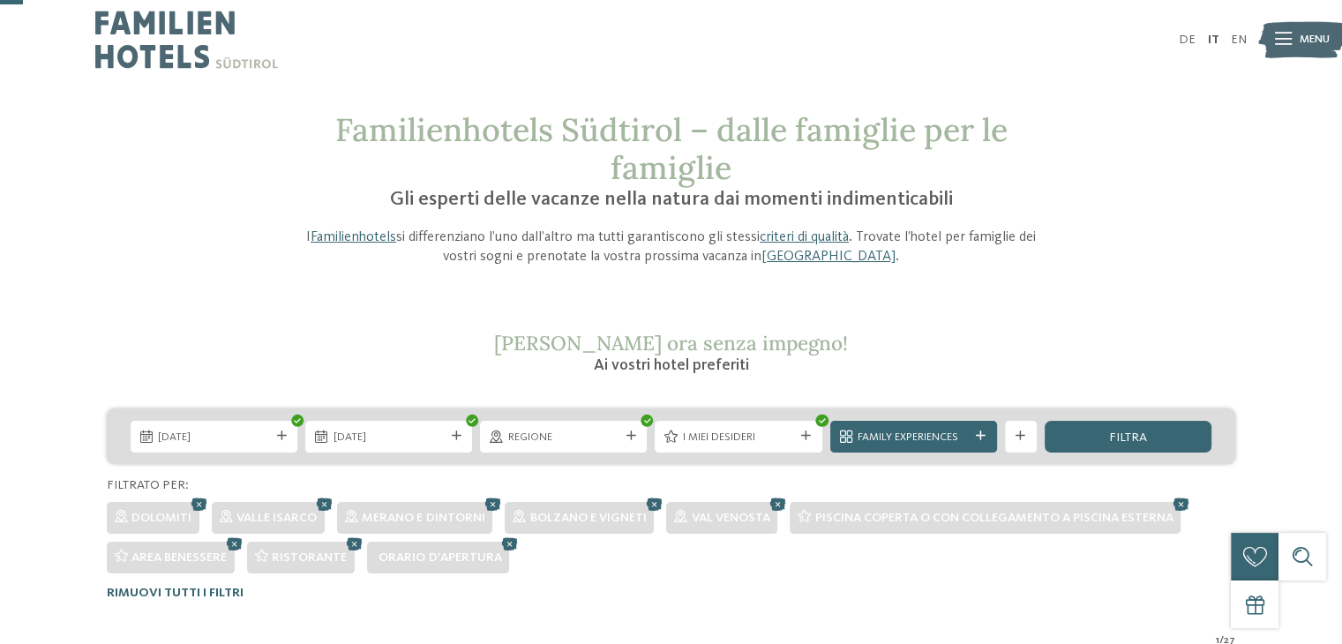
scroll to position [0, 0]
click at [201, 587] on span "Rimuovi tutti i filtri" at bounding box center [175, 593] width 137 height 12
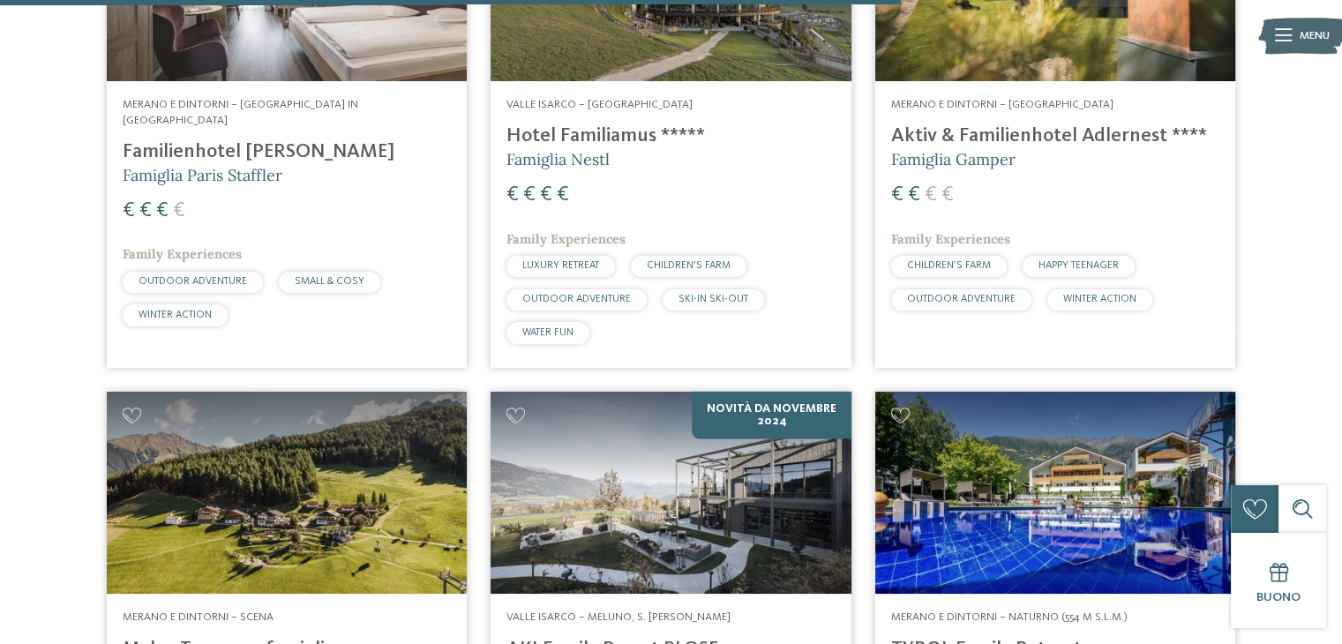
scroll to position [3733, 0]
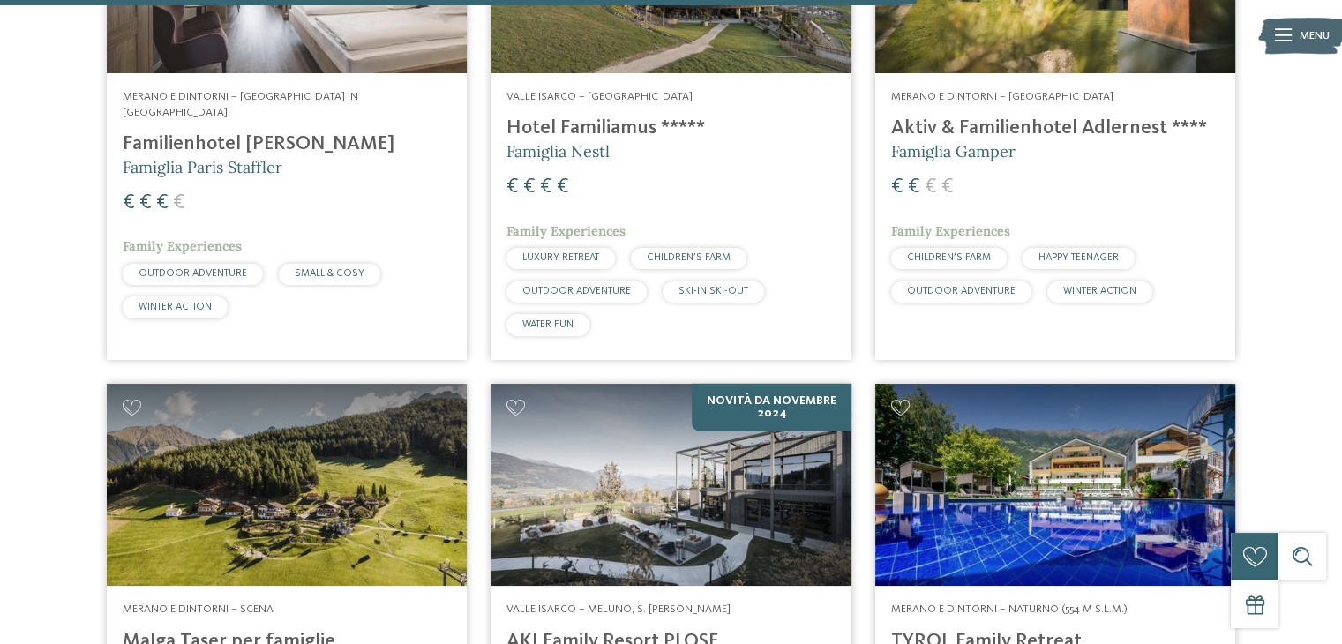
click at [1044, 137] on h4 "Aktiv & Familienhotel Adlernest ****" at bounding box center [1055, 128] width 328 height 24
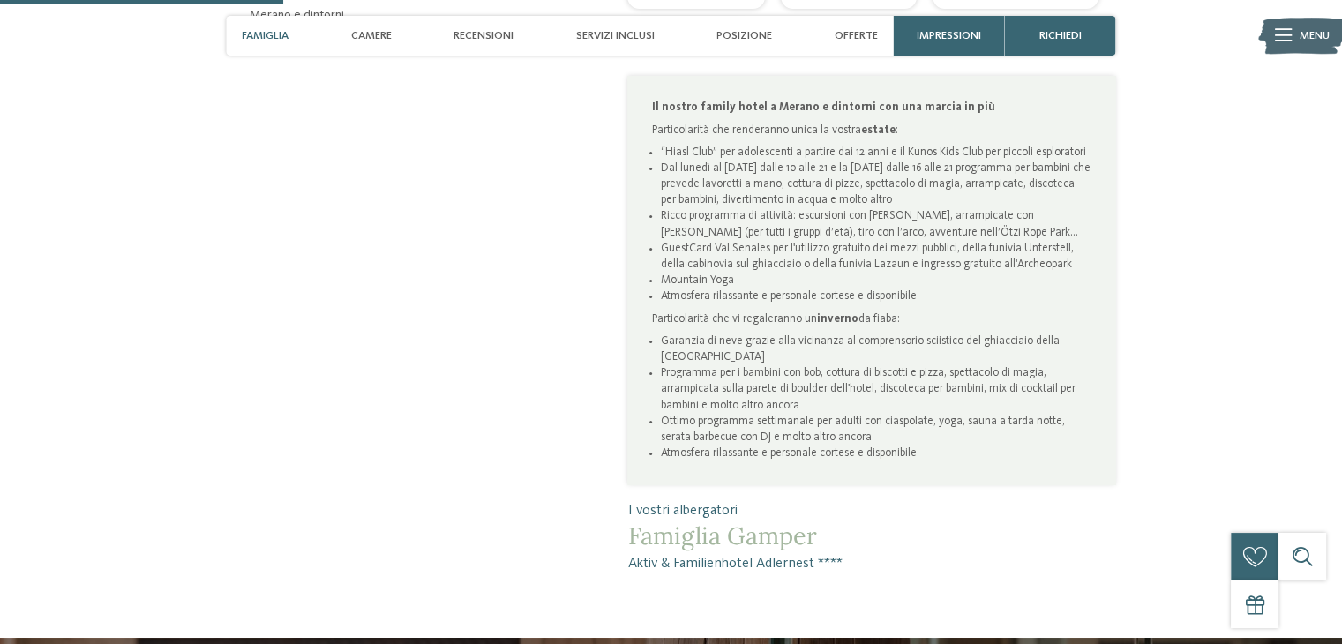
scroll to position [1094, 0]
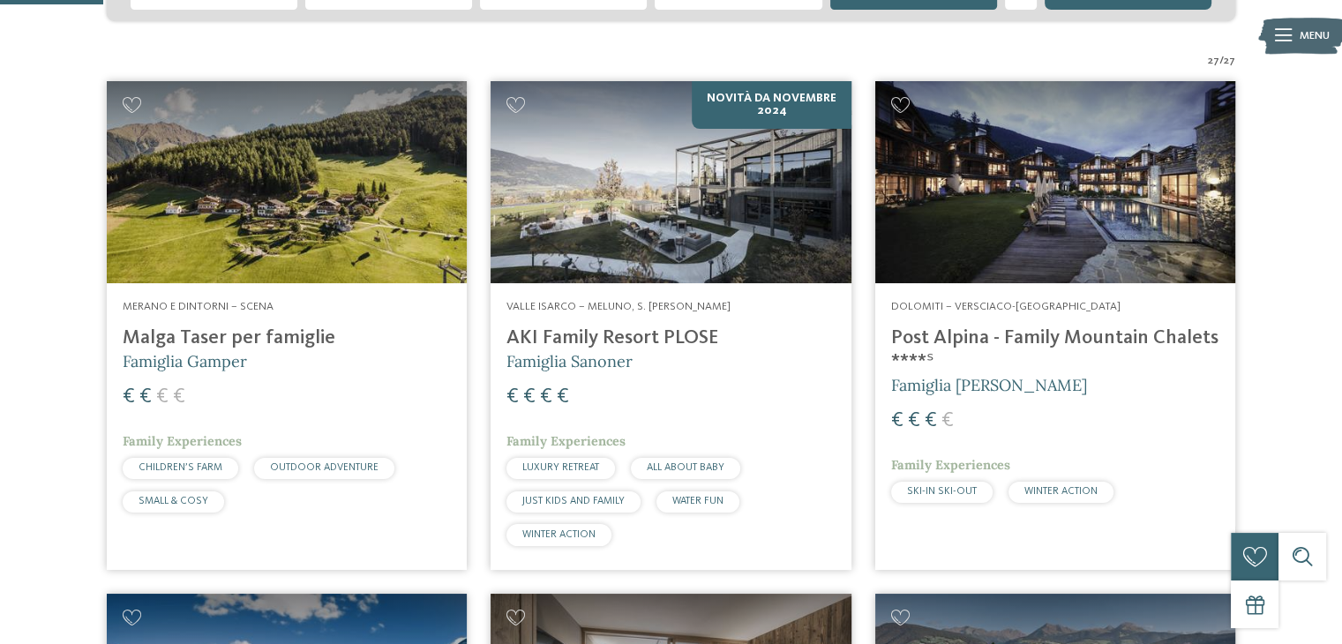
scroll to position [424, 0]
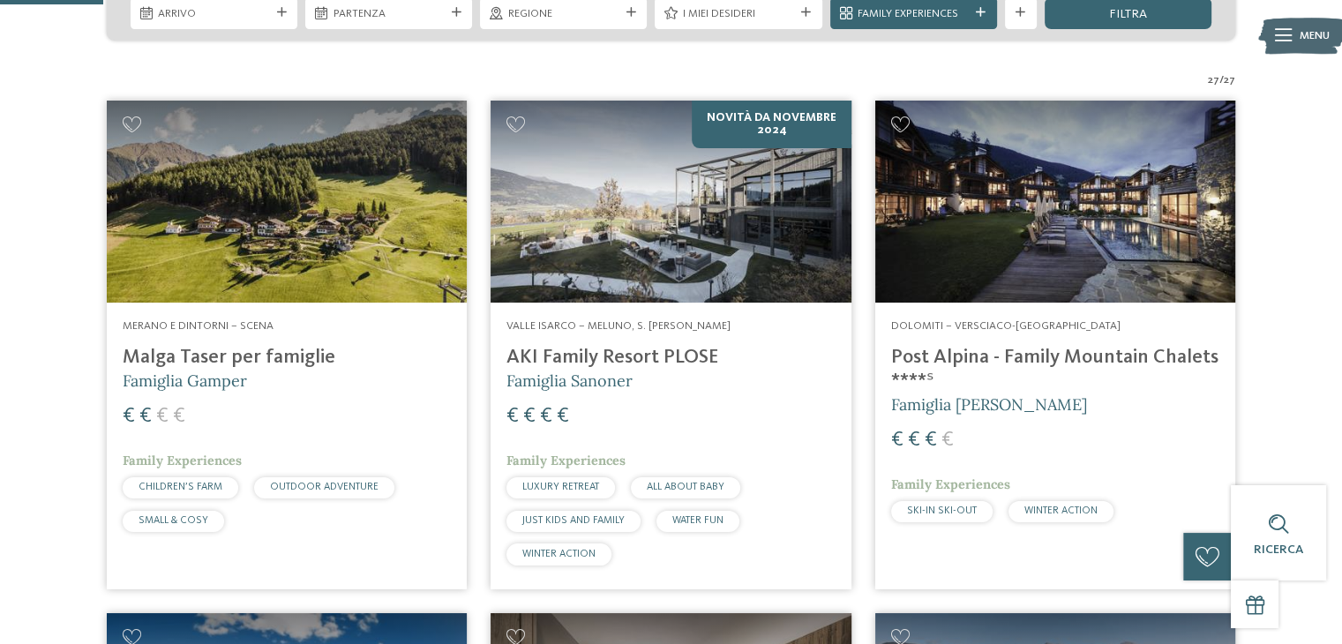
click at [202, 269] on img at bounding box center [287, 202] width 360 height 203
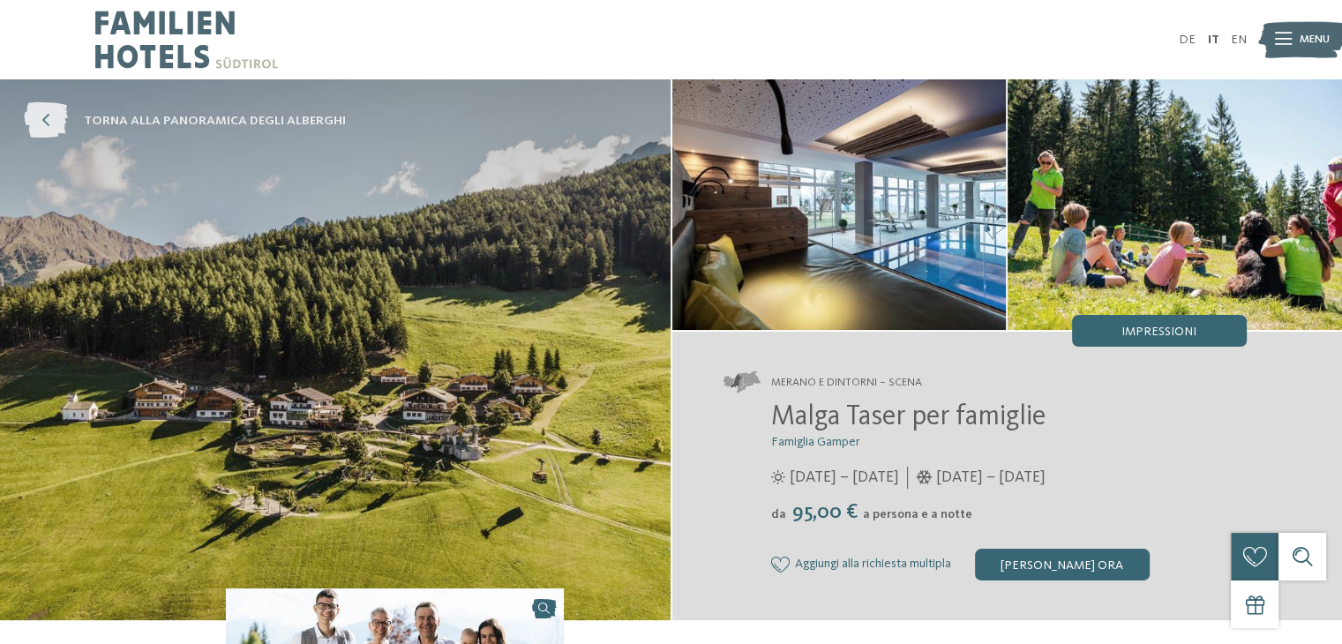
click at [28, 121] on icon at bounding box center [46, 121] width 44 height 36
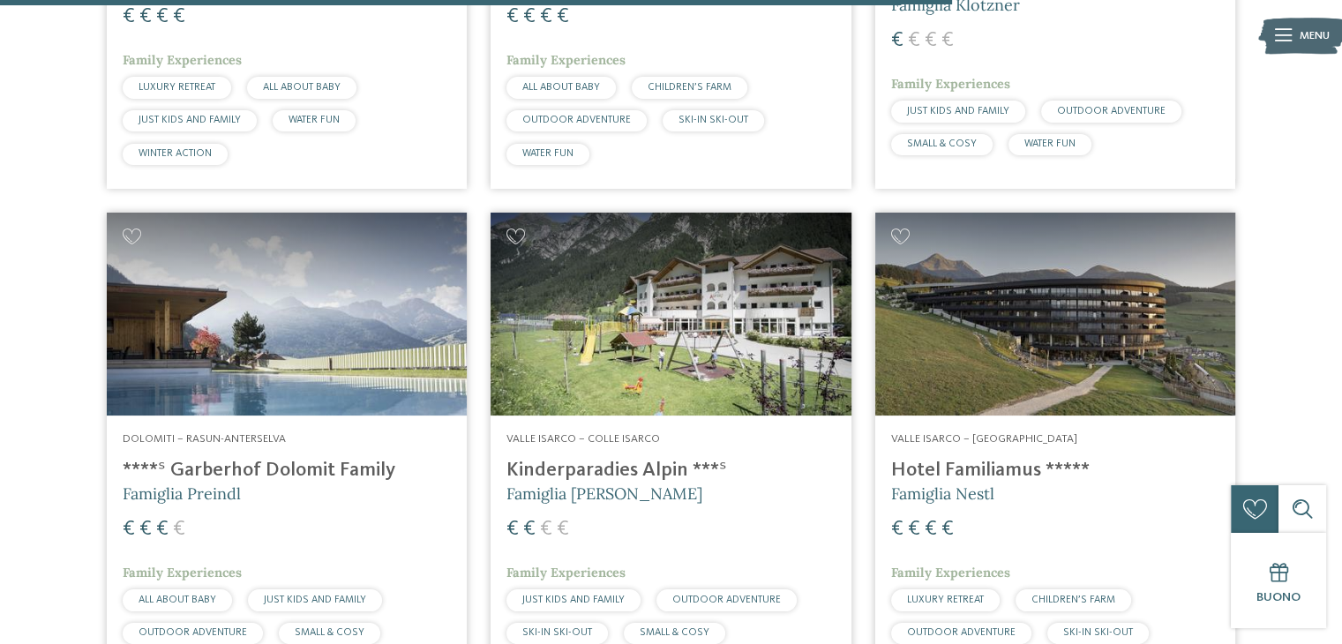
scroll to position [3847, 0]
